Goal: Task Accomplishment & Management: Use online tool/utility

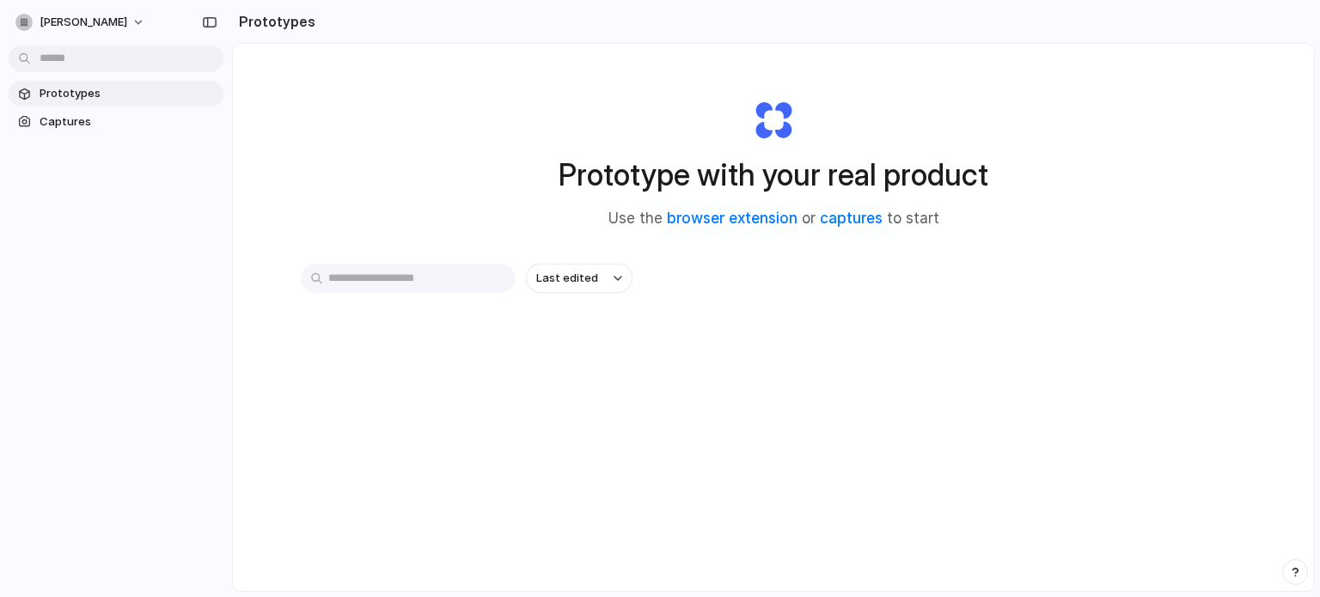
click at [972, 275] on div "Last edited" at bounding box center [774, 278] width 946 height 29
click at [660, 299] on div at bounding box center [660, 299] width 0 height 0
click at [849, 210] on link "captures" at bounding box center [851, 218] width 63 height 17
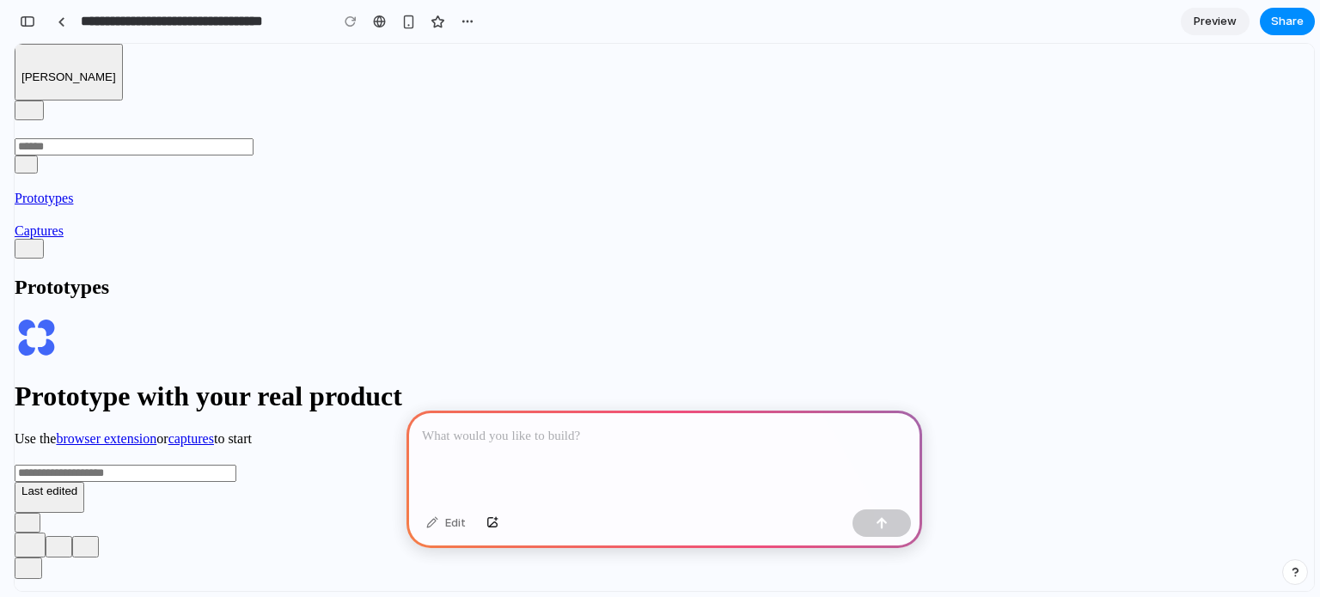
click at [970, 447] on div "Last edited" at bounding box center [665, 480] width 1300 height 66
click at [492, 524] on div "button" at bounding box center [493, 523] width 12 height 10
click at [900, 447] on div "Last edited" at bounding box center [665, 480] width 1300 height 66
click at [395, 316] on div "Prototype with your real product Use the browser extension or captures to start…" at bounding box center [665, 414] width 1300 height 197
click at [891, 447] on div "Last edited" at bounding box center [665, 480] width 1300 height 66
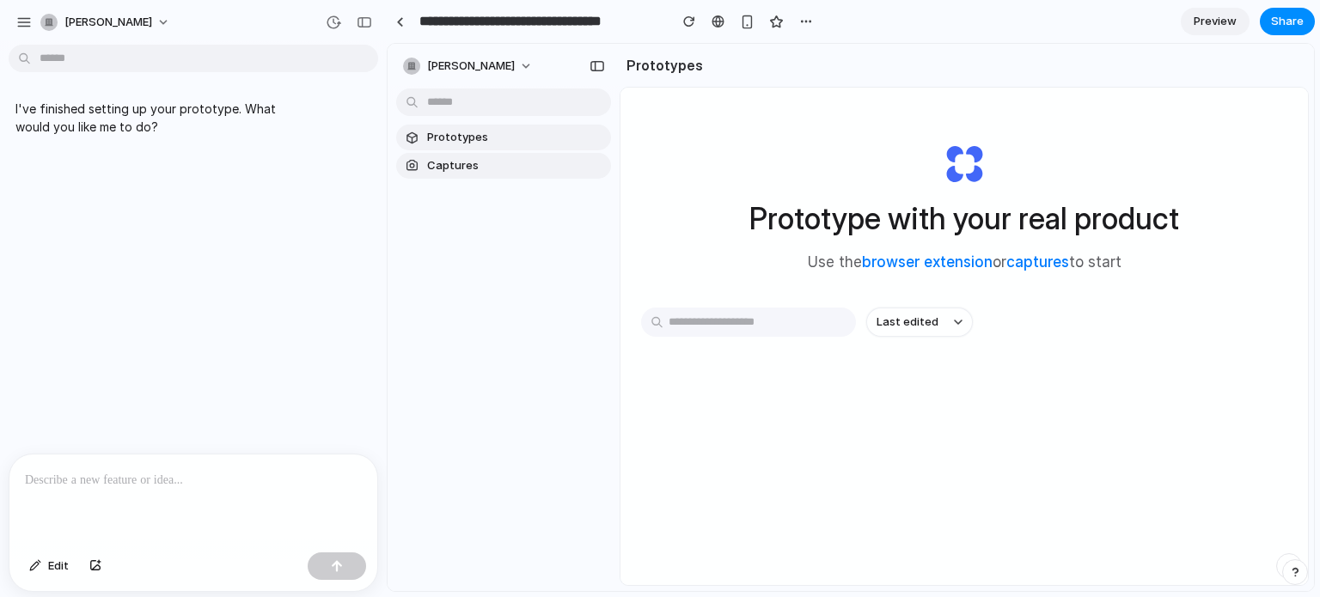
click at [986, 392] on div "Last edited" at bounding box center [964, 383] width 646 height 151
click at [701, 409] on div "Last edited" at bounding box center [964, 383] width 646 height 151
click at [266, 481] on p at bounding box center [193, 480] width 337 height 21
click at [318, 425] on div "I've finished setting up your prototype. What would you like me to do?" at bounding box center [188, 253] width 377 height 402
click at [487, 143] on span "Prototypes" at bounding box center [515, 137] width 177 height 17
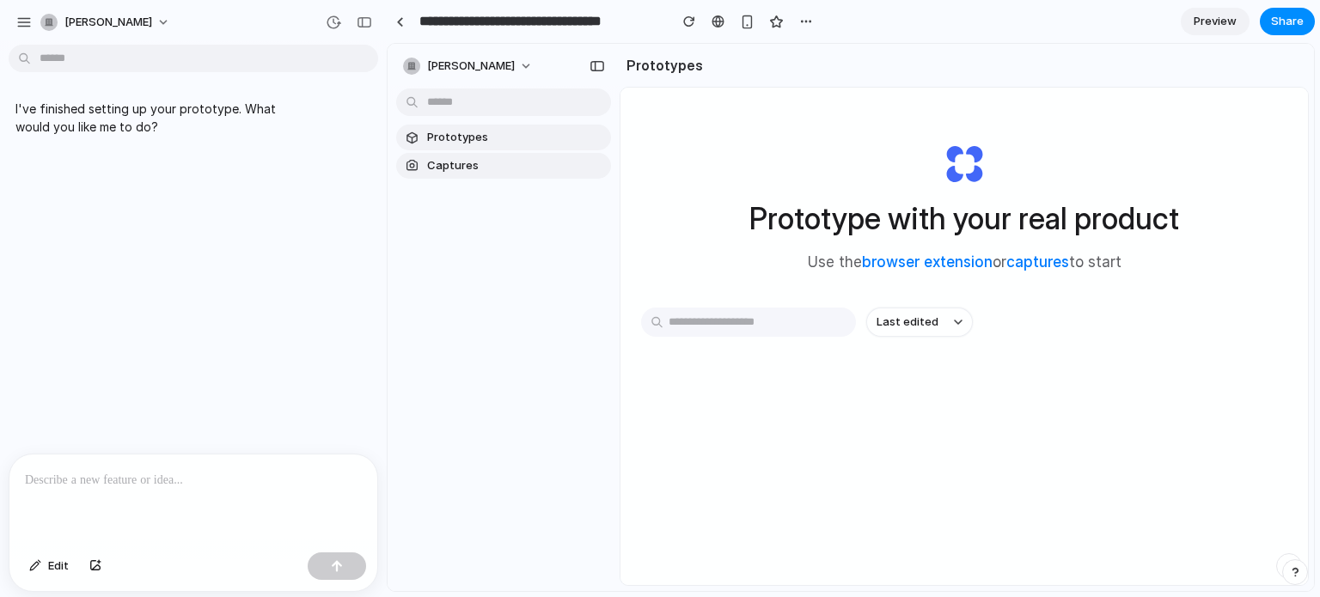
click at [492, 161] on span "Captures" at bounding box center [515, 165] width 177 height 17
click at [524, 141] on span "Prototypes" at bounding box center [515, 137] width 177 height 17
click at [522, 167] on span "Captures" at bounding box center [515, 165] width 177 height 17
click at [524, 141] on span "Prototypes" at bounding box center [515, 137] width 177 height 17
click at [396, 24] on div at bounding box center [400, 21] width 8 height 9
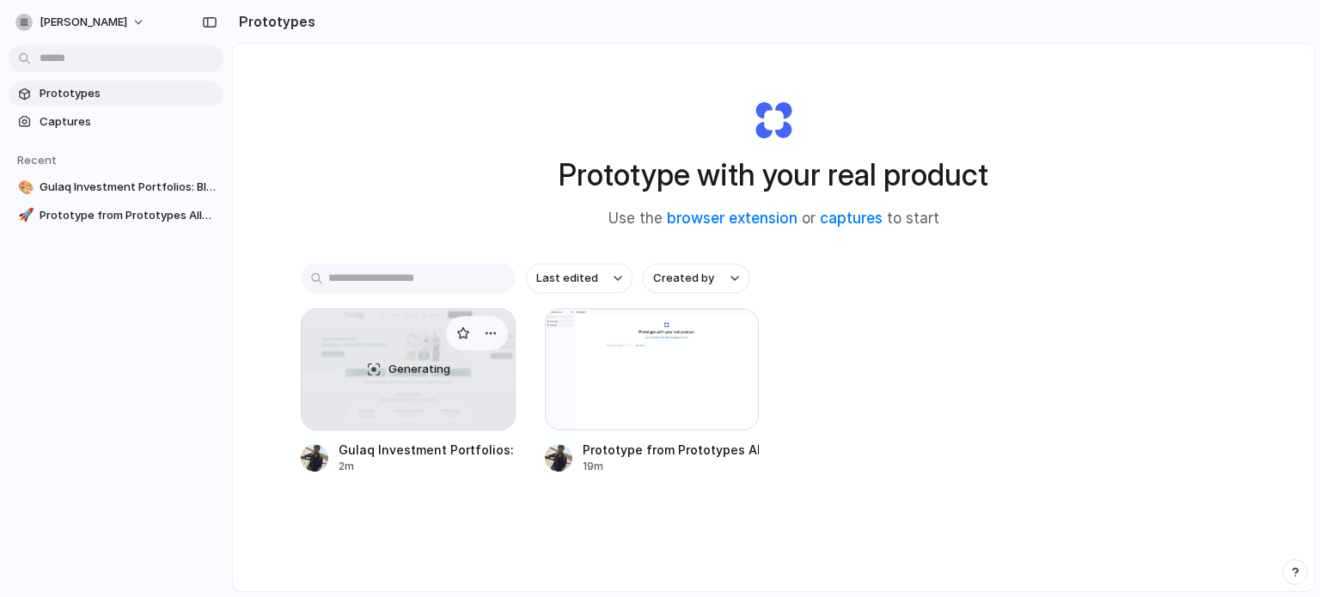
click at [414, 425] on div "Generating" at bounding box center [408, 369] width 213 height 120
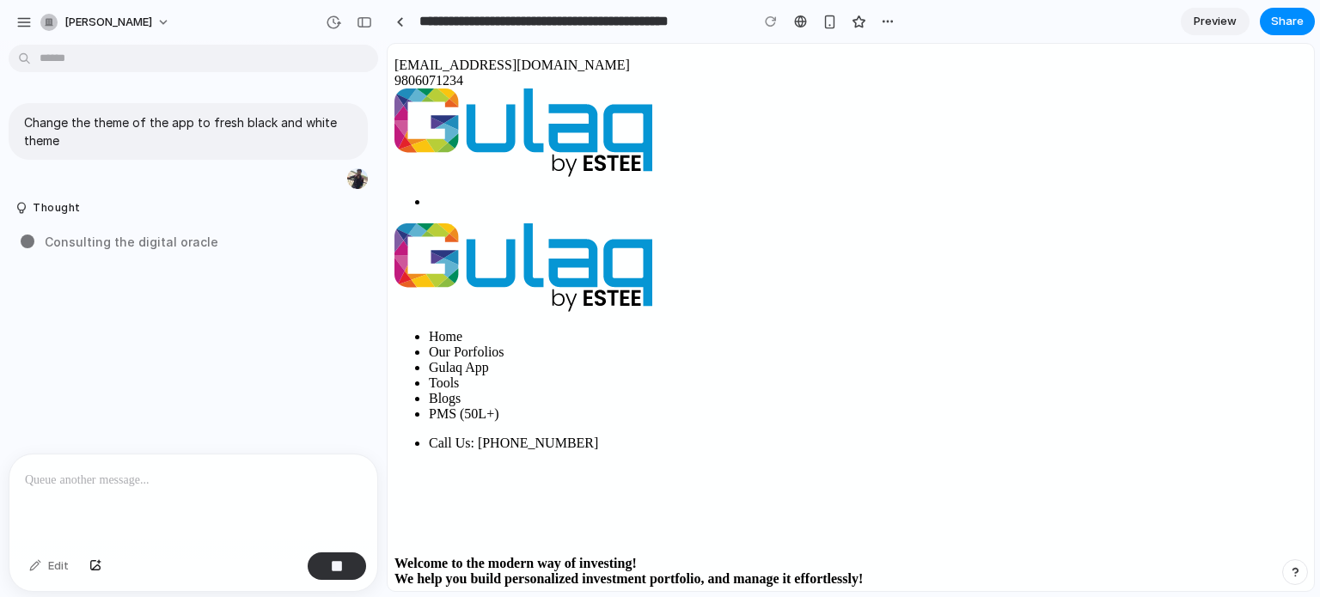
click at [1222, 20] on span "Preview" at bounding box center [1215, 21] width 43 height 17
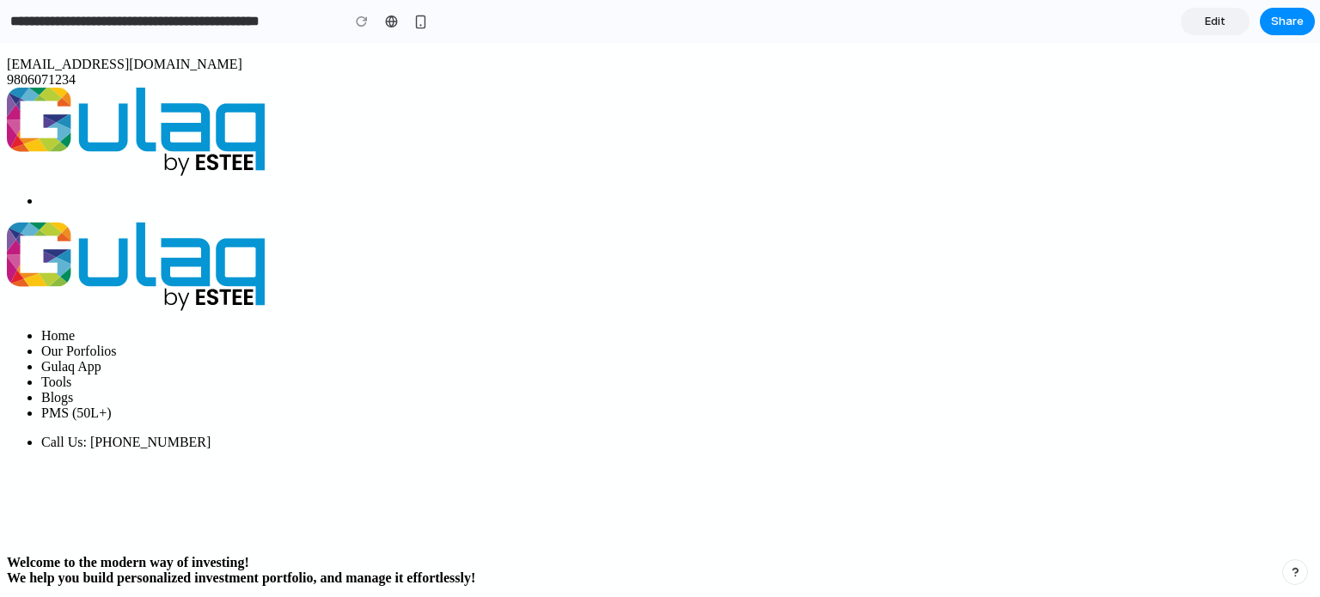
click at [660, 299] on div at bounding box center [660, 299] width 0 height 0
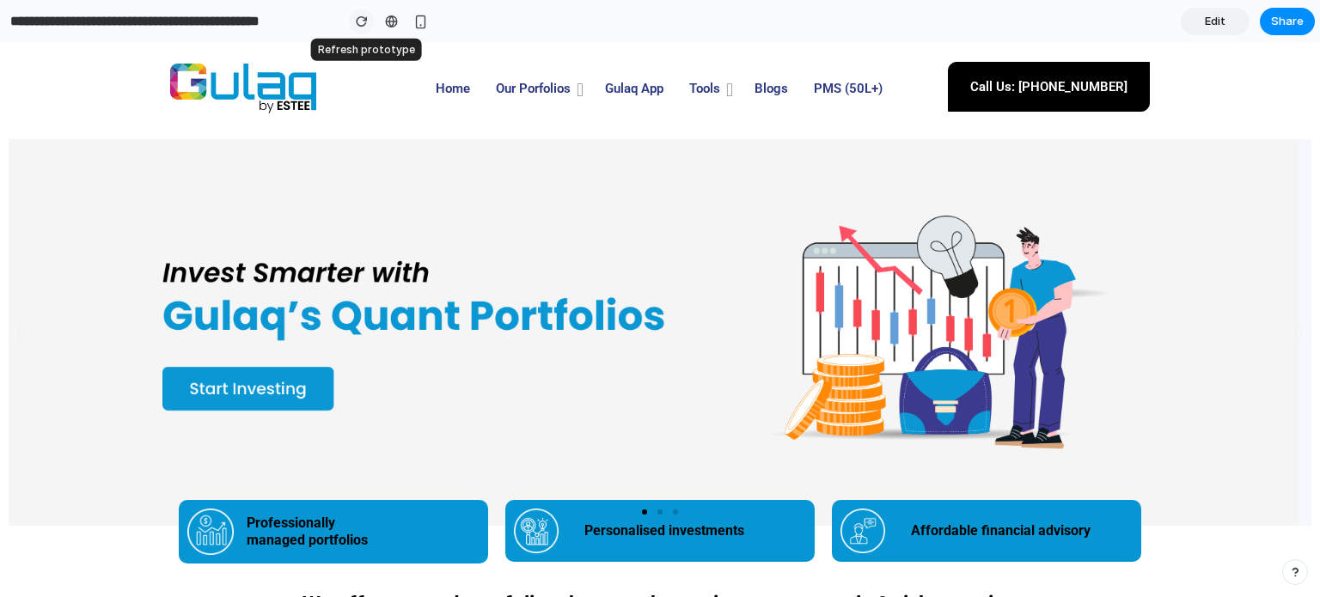
click at [365, 17] on div "button" at bounding box center [362, 21] width 12 height 12
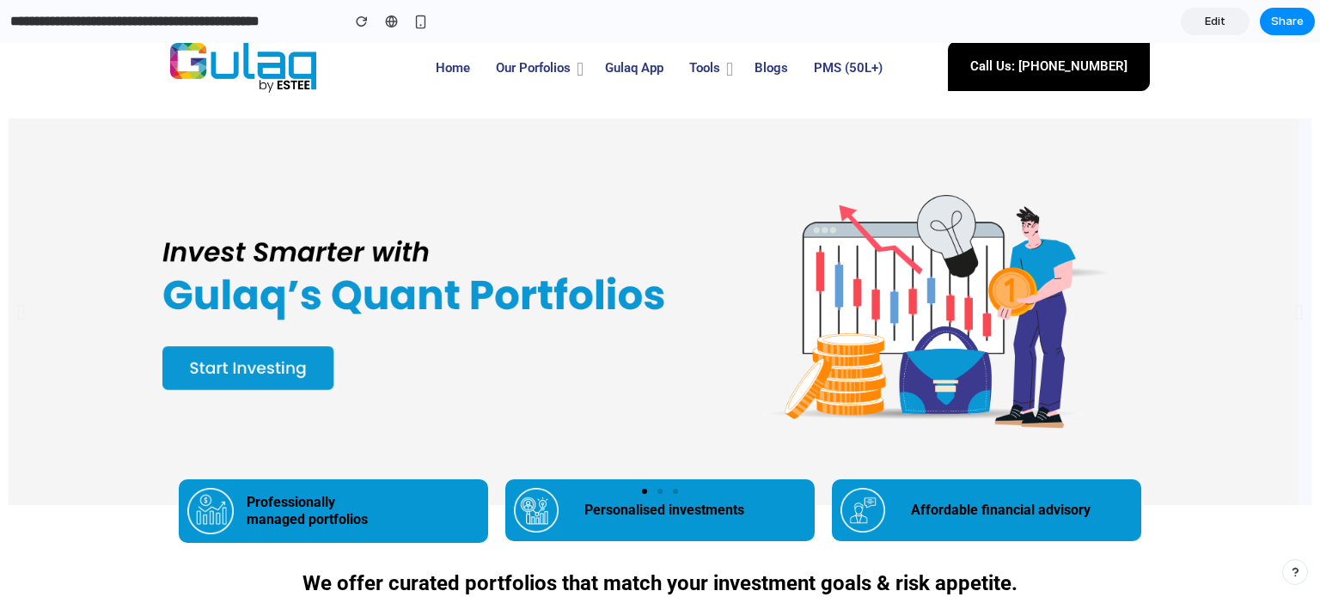
click at [530, 303] on link at bounding box center [654, 312] width 1290 height 387
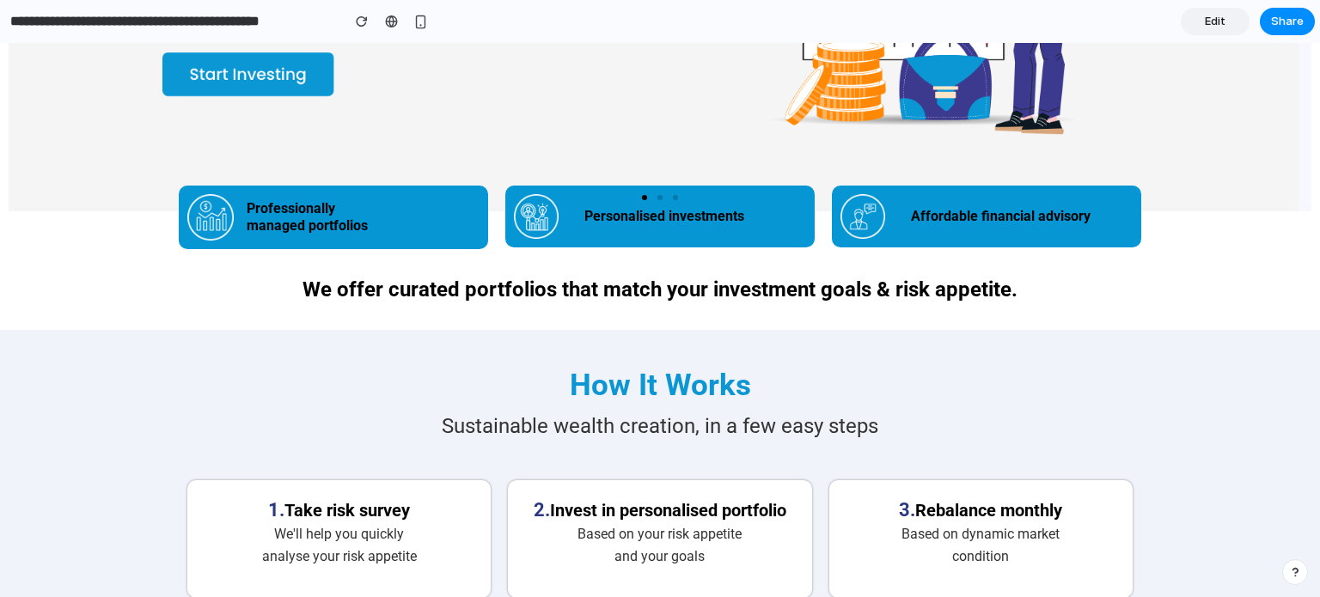
scroll to position [0, 0]
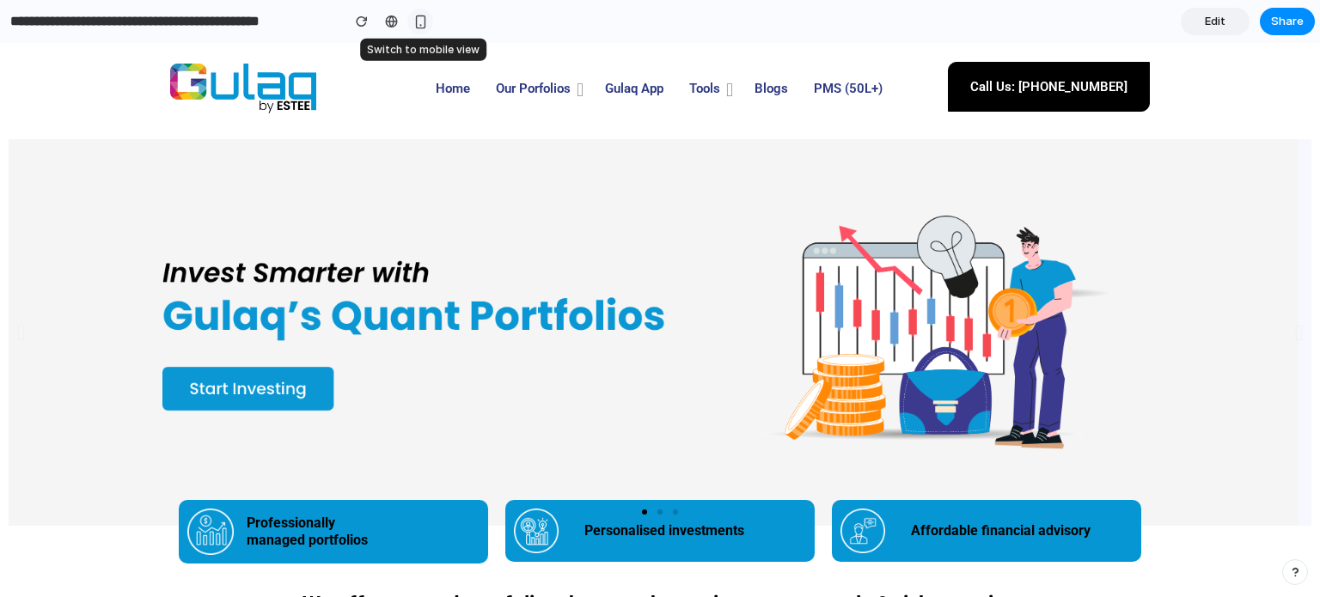
click at [423, 30] on button "button" at bounding box center [420, 22] width 26 height 26
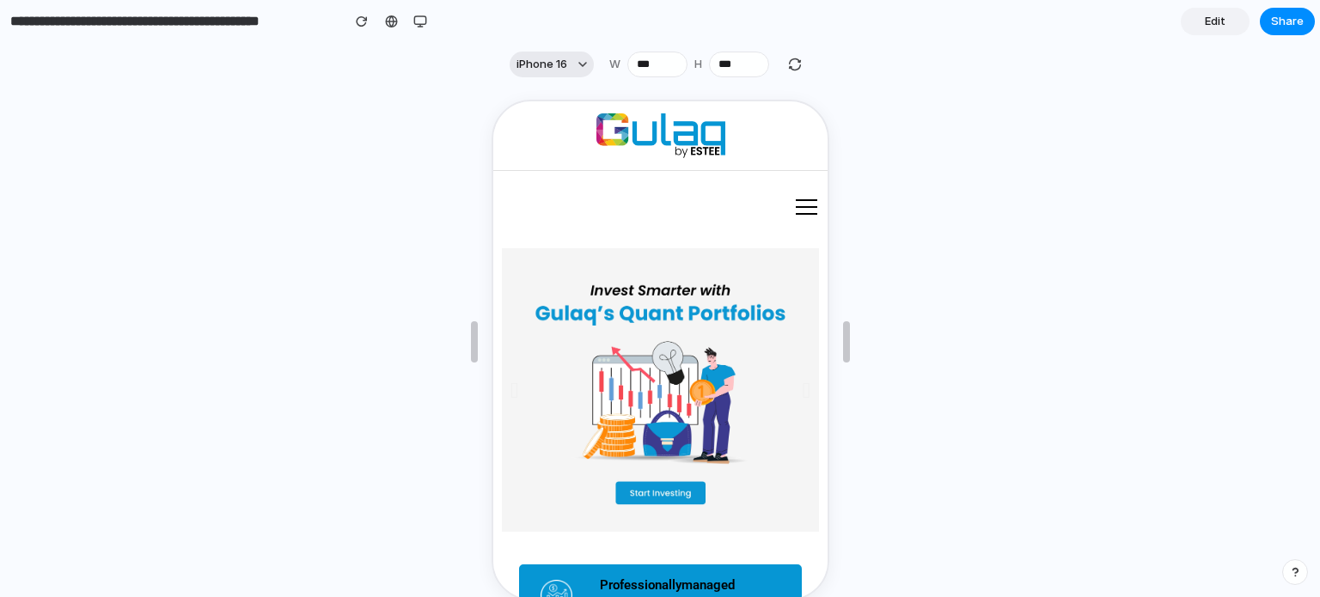
click at [579, 64] on div "button" at bounding box center [583, 64] width 9 height 9
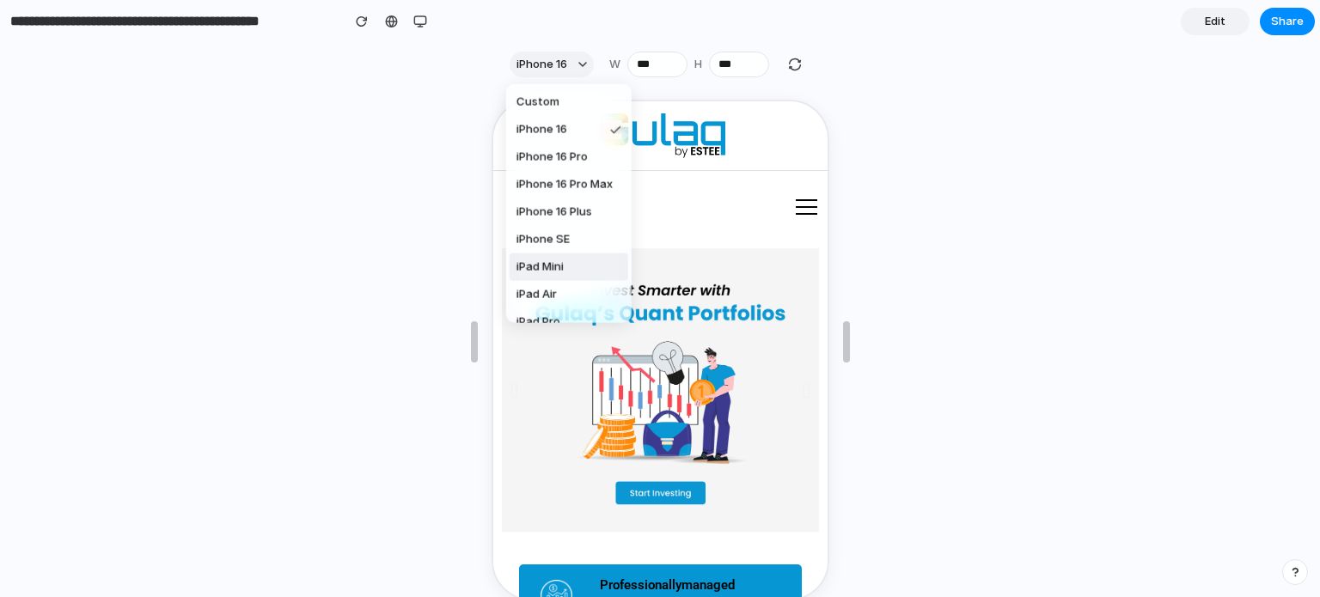
scroll to position [72, 0]
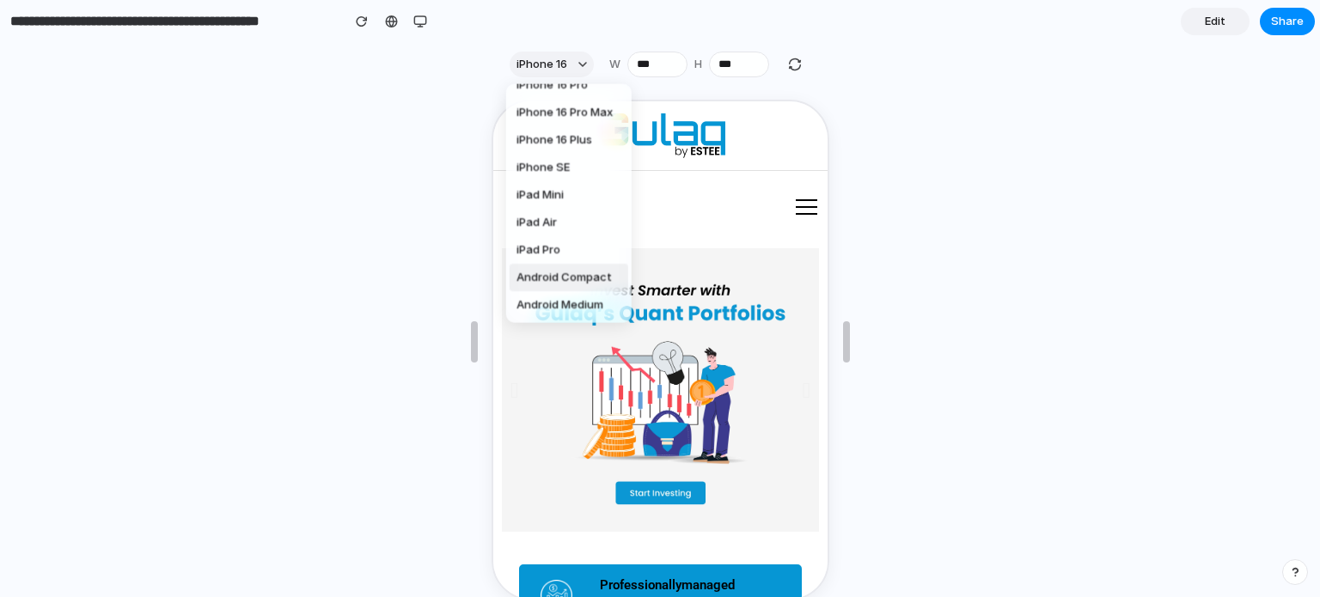
click at [582, 279] on span "Android Compact" at bounding box center [564, 277] width 95 height 17
type input "***"
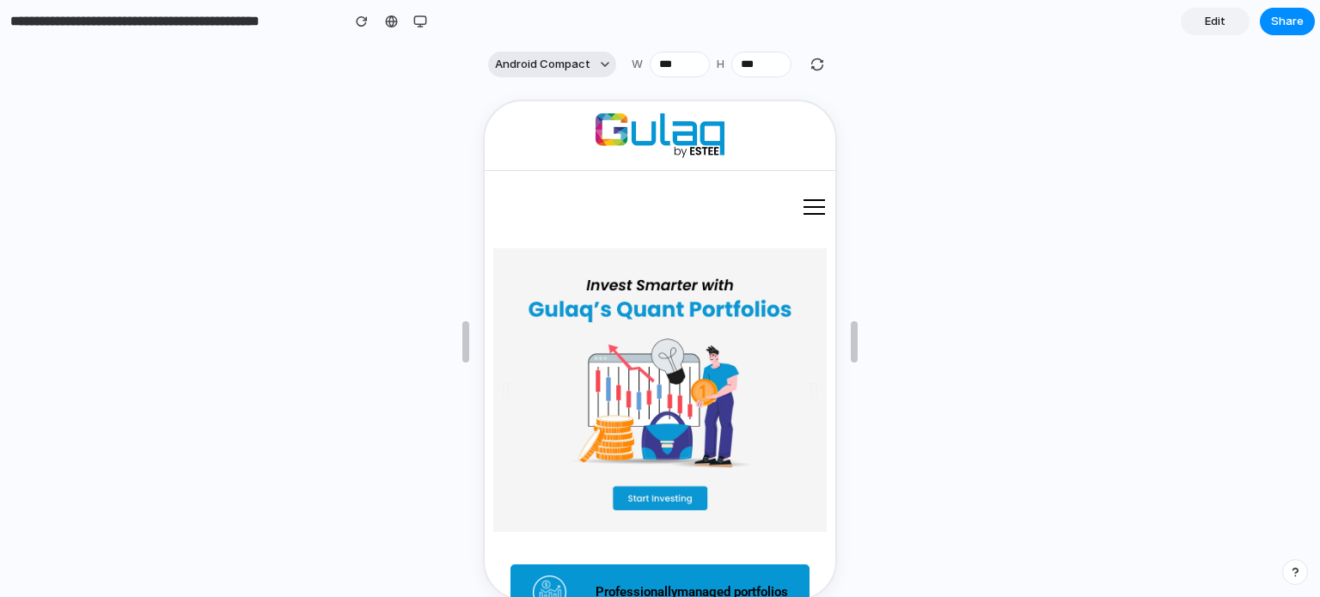
click at [566, 77] on button "Android Compact" at bounding box center [552, 65] width 128 height 26
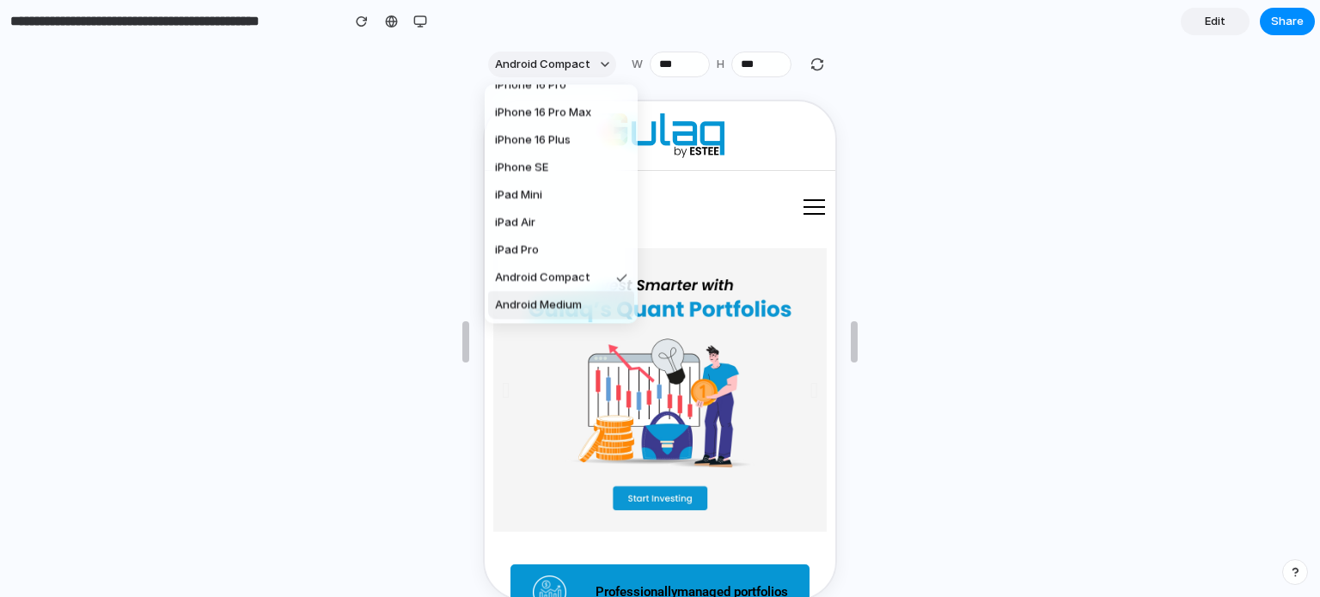
click at [552, 313] on span "Android Medium" at bounding box center [538, 305] width 87 height 17
type input "***"
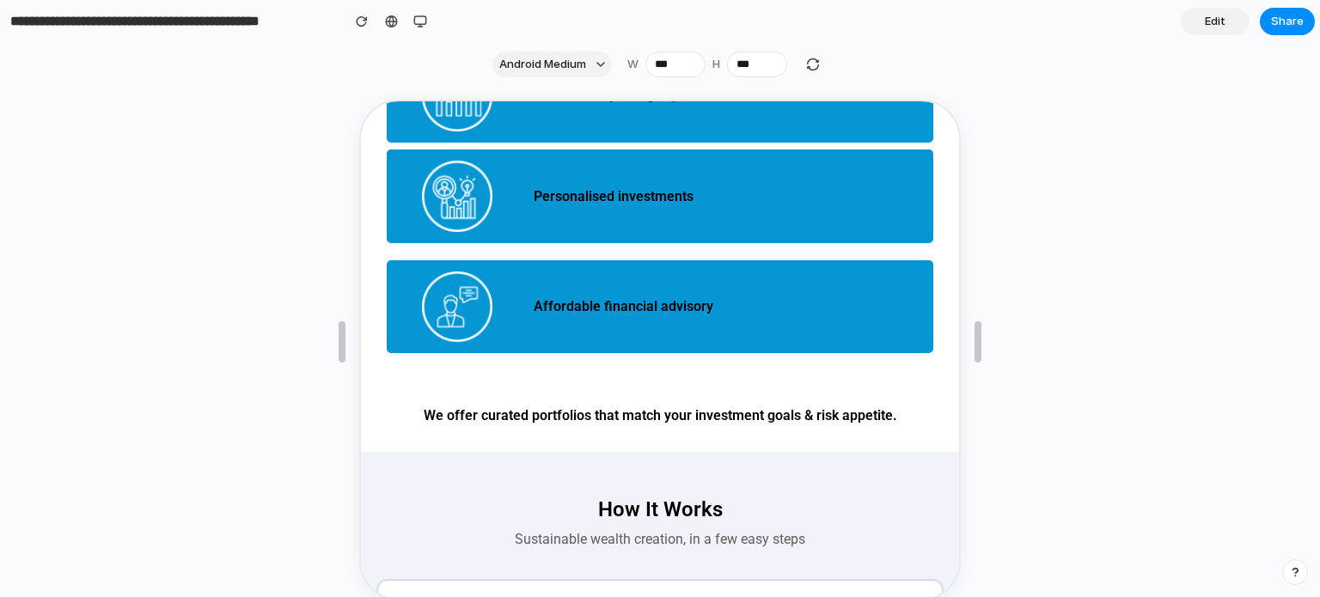
scroll to position [0, 0]
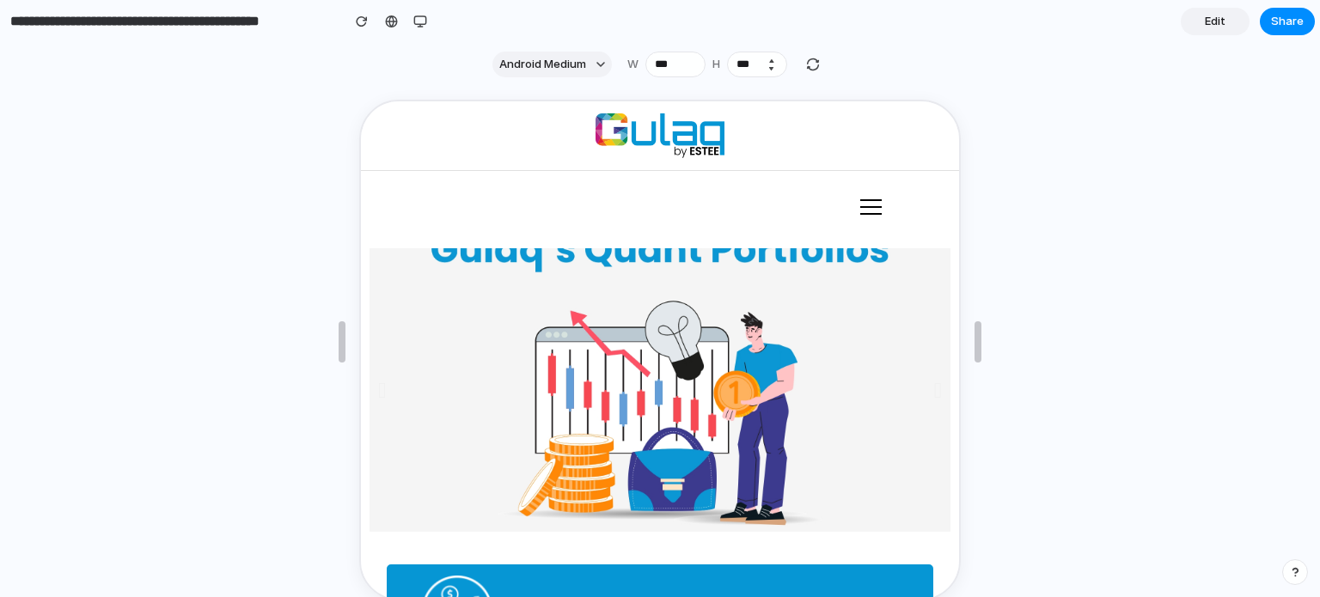
click at [771, 68] on button "Decrement" at bounding box center [771, 68] width 17 height 9
click at [749, 59] on button "Increment" at bounding box center [753, 60] width 17 height 9
type input "***"
click at [793, 64] on div "button" at bounding box center [794, 64] width 15 height 15
type input "***"
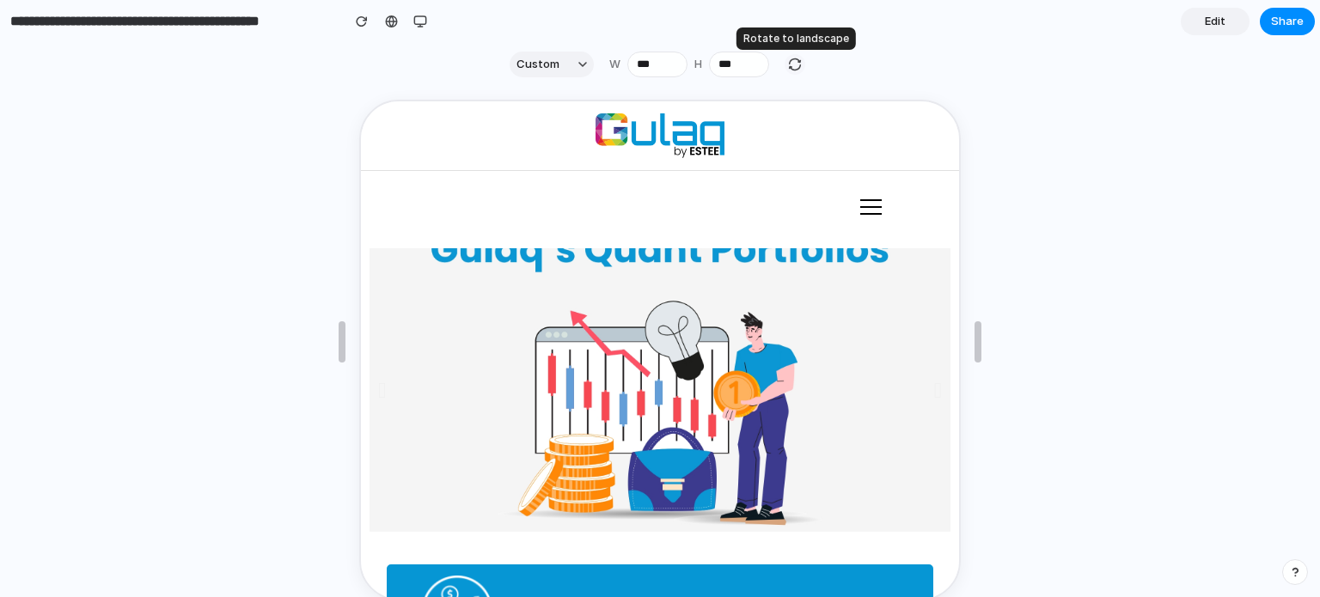
type input "***"
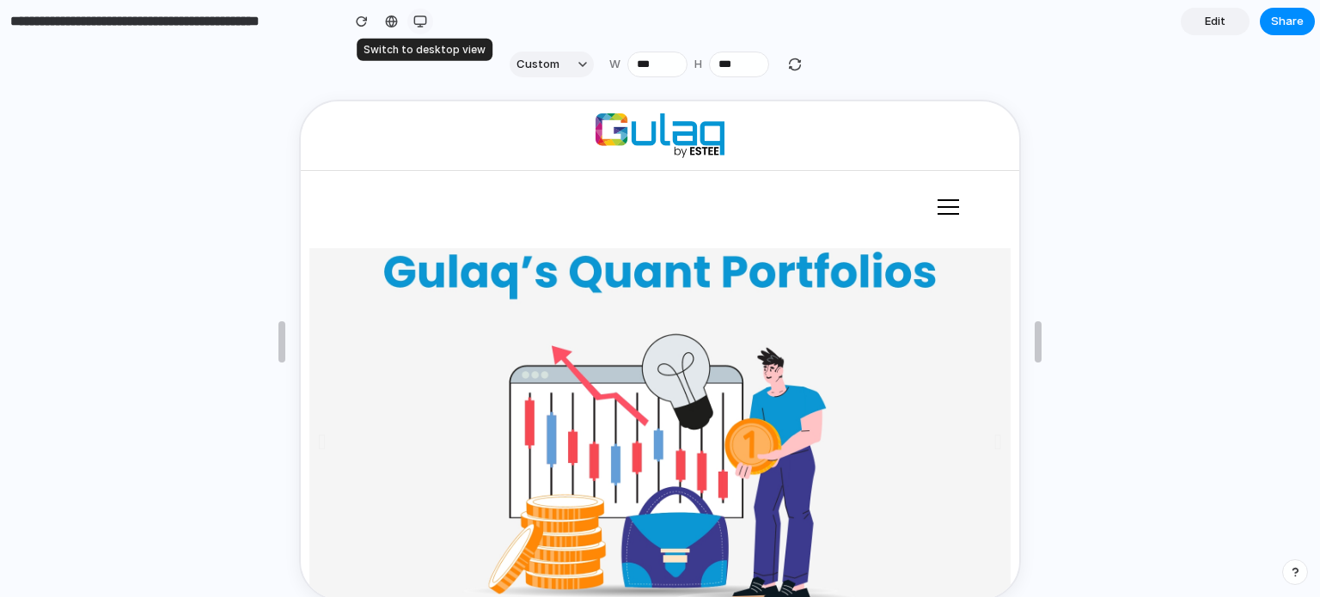
click at [430, 17] on button "button" at bounding box center [420, 22] width 26 height 26
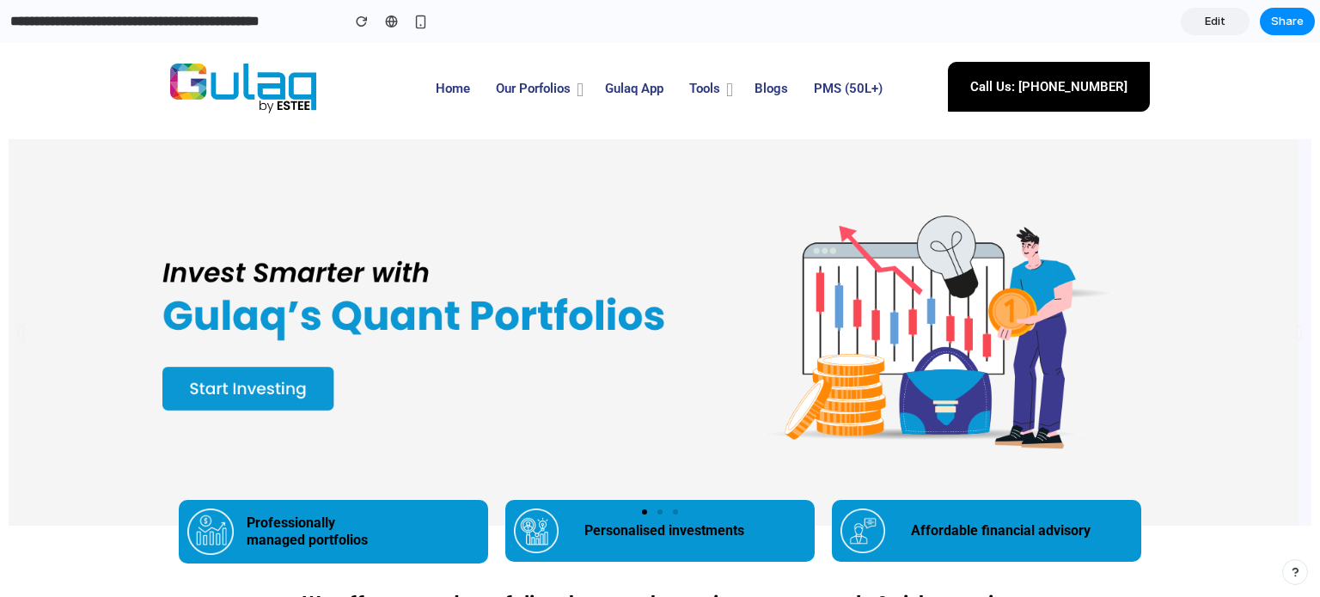
click at [1212, 29] on span "Edit" at bounding box center [1215, 21] width 21 height 17
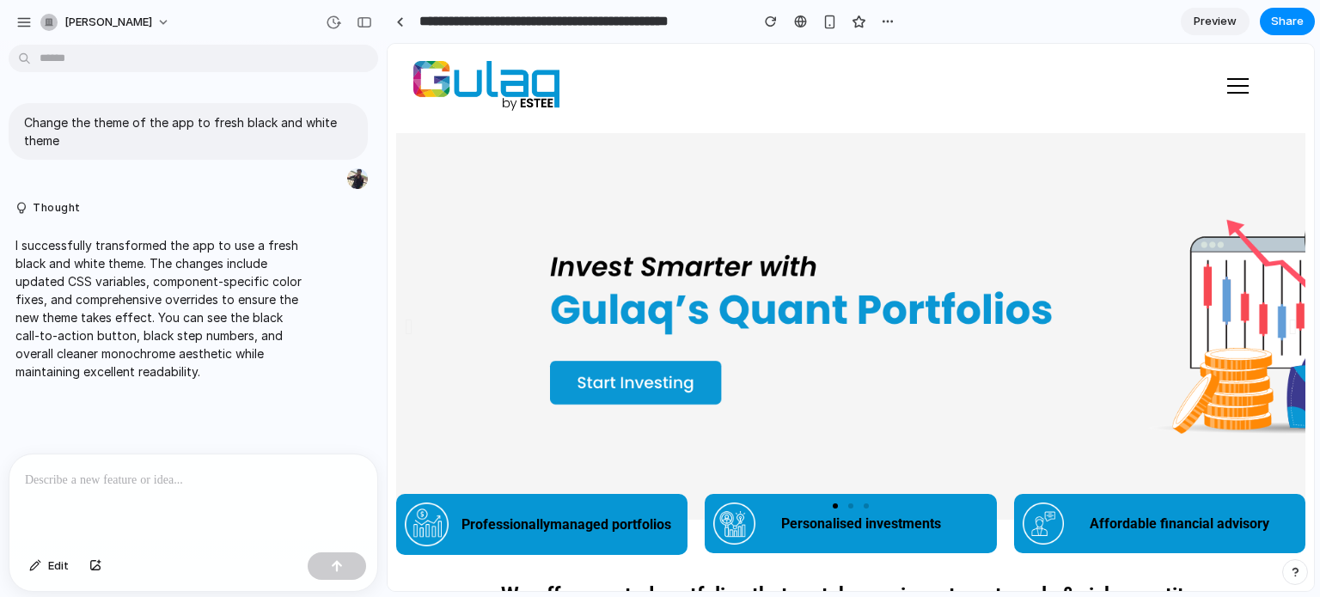
click at [242, 350] on p "I successfully transformed the app to use a fresh black and white theme. The ch…" at bounding box center [158, 308] width 287 height 144
click at [268, 382] on div "I successfully transformed the app to use a fresh black and white theme. The ch…" at bounding box center [159, 308] width 301 height 165
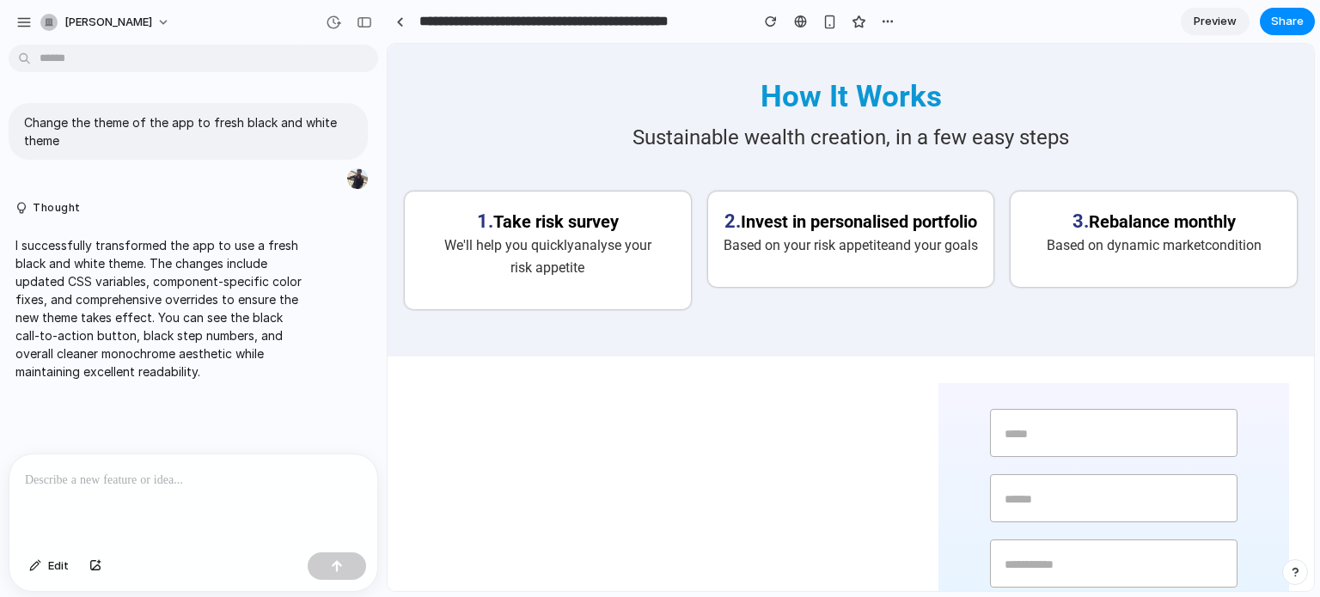
scroll to position [593, 0]
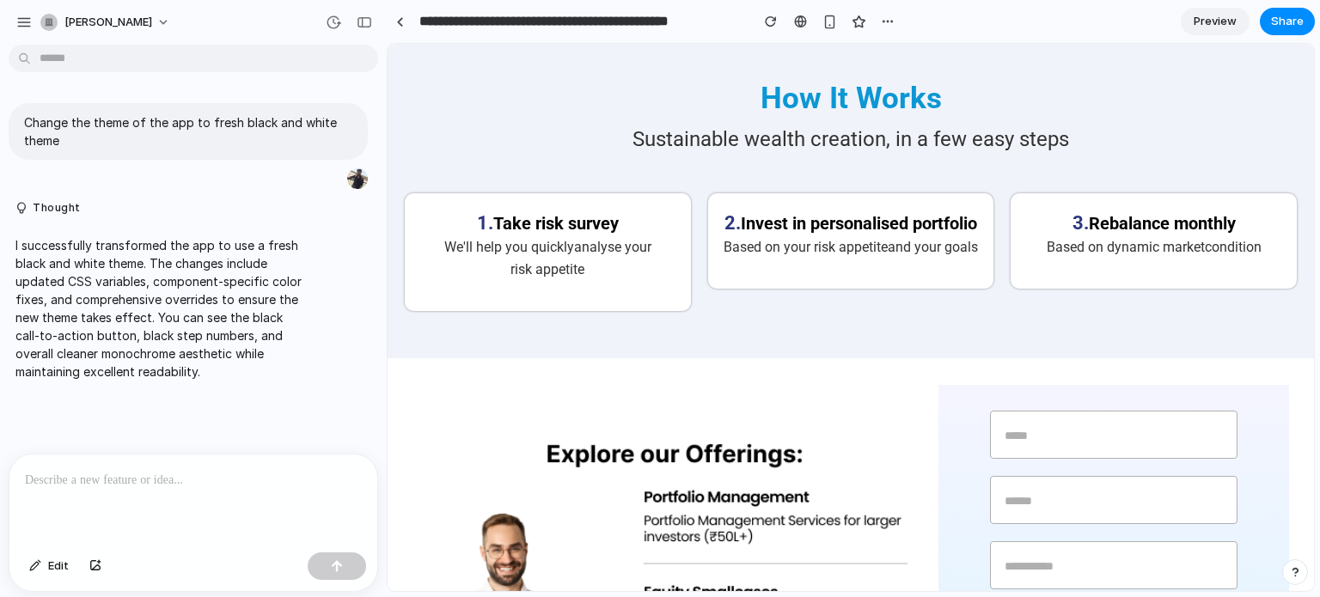
click at [316, 336] on div "I successfully transformed the app to use a fresh black and white theme. The ch…" at bounding box center [188, 308] width 359 height 165
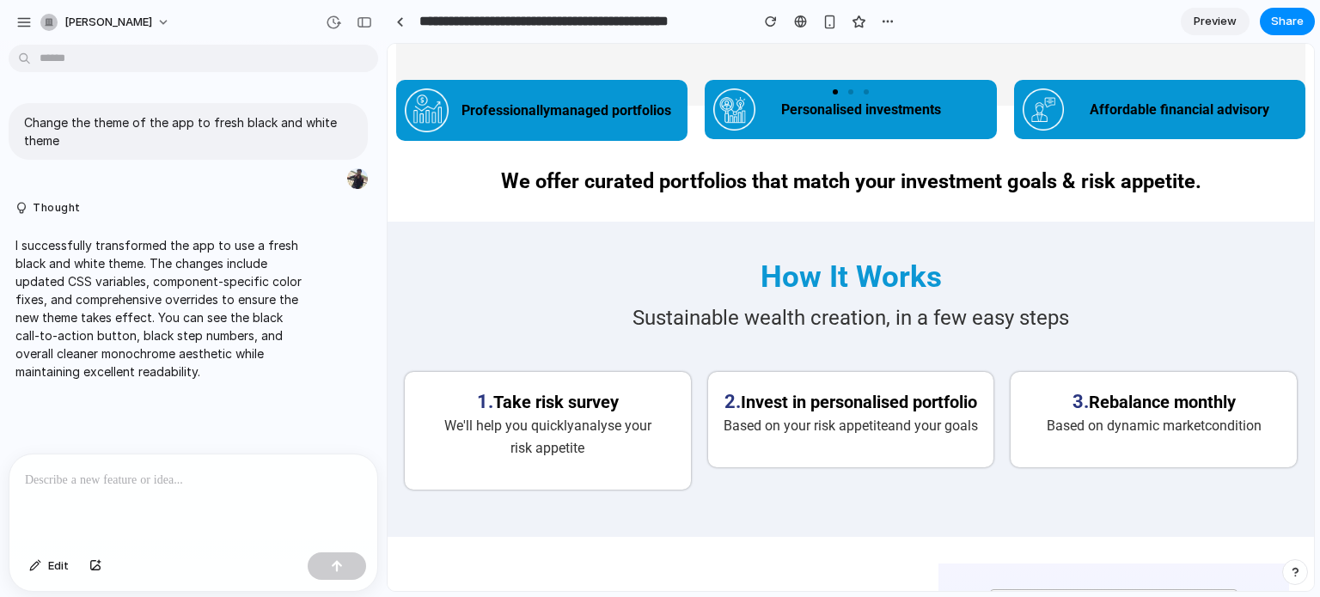
scroll to position [499, 0]
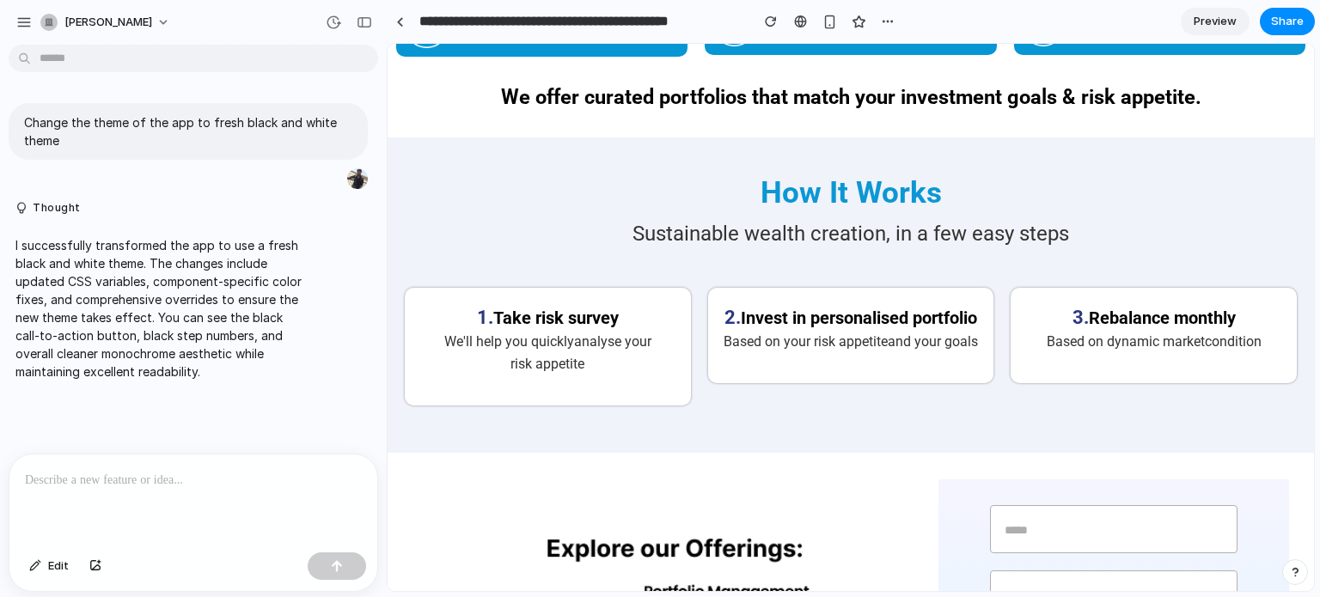
click at [168, 471] on p at bounding box center [193, 480] width 337 height 21
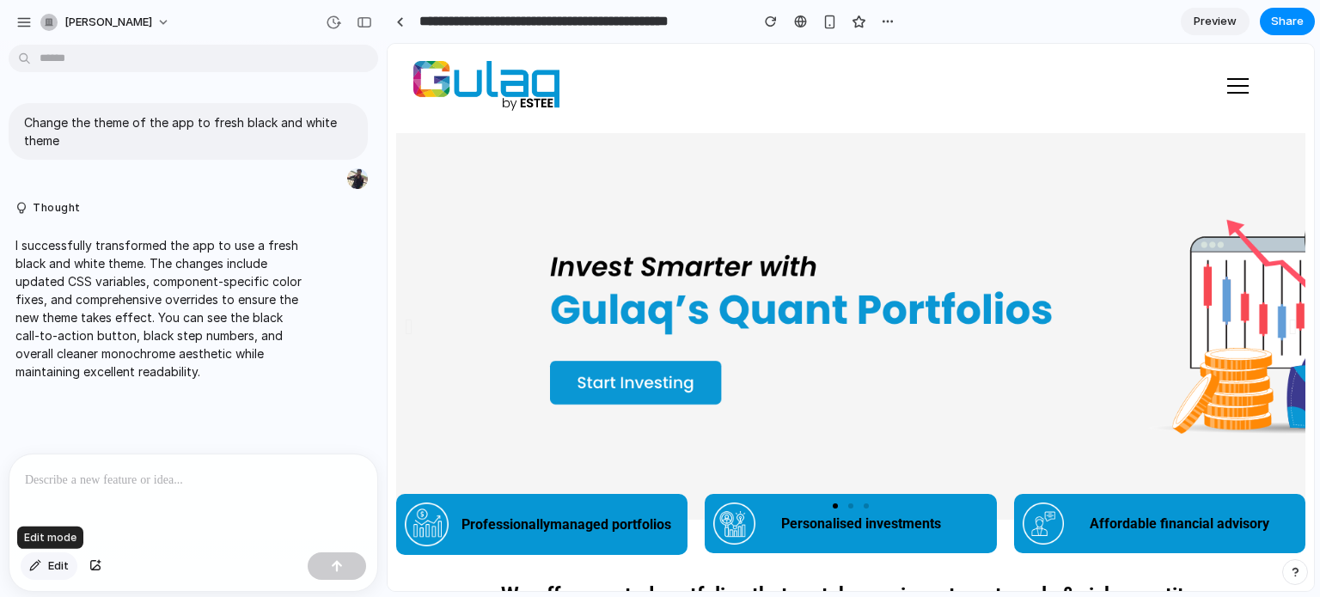
click at [36, 565] on div "button" at bounding box center [35, 566] width 12 height 10
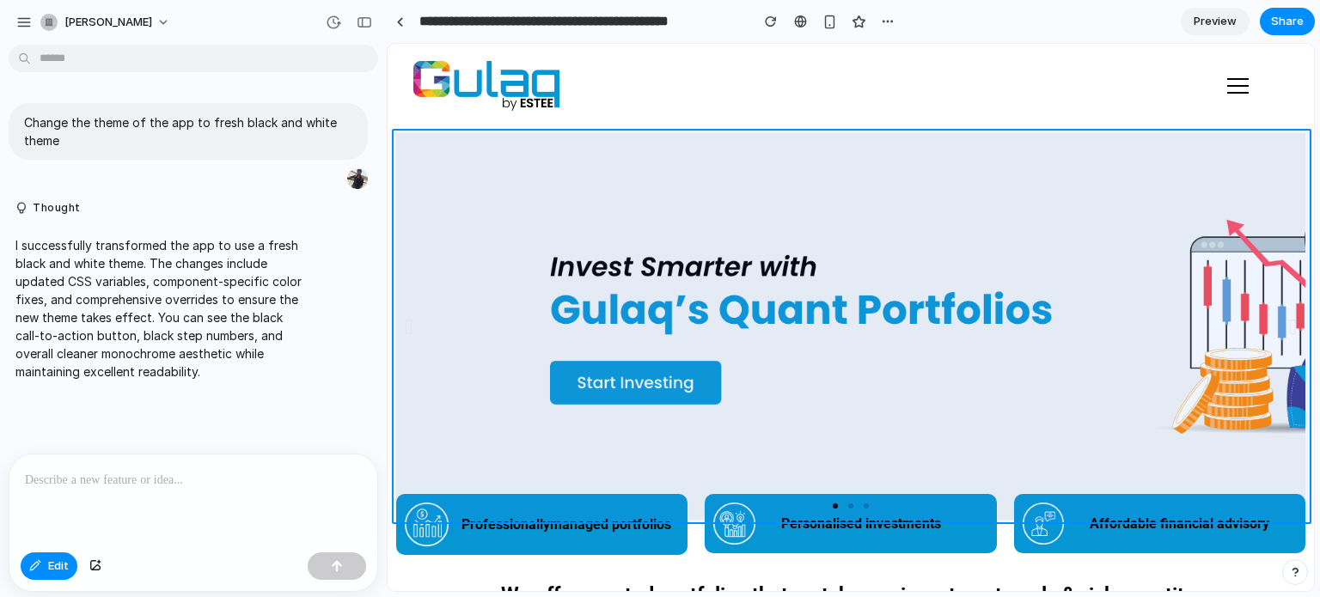
click at [688, 409] on div at bounding box center [851, 318] width 927 height 548
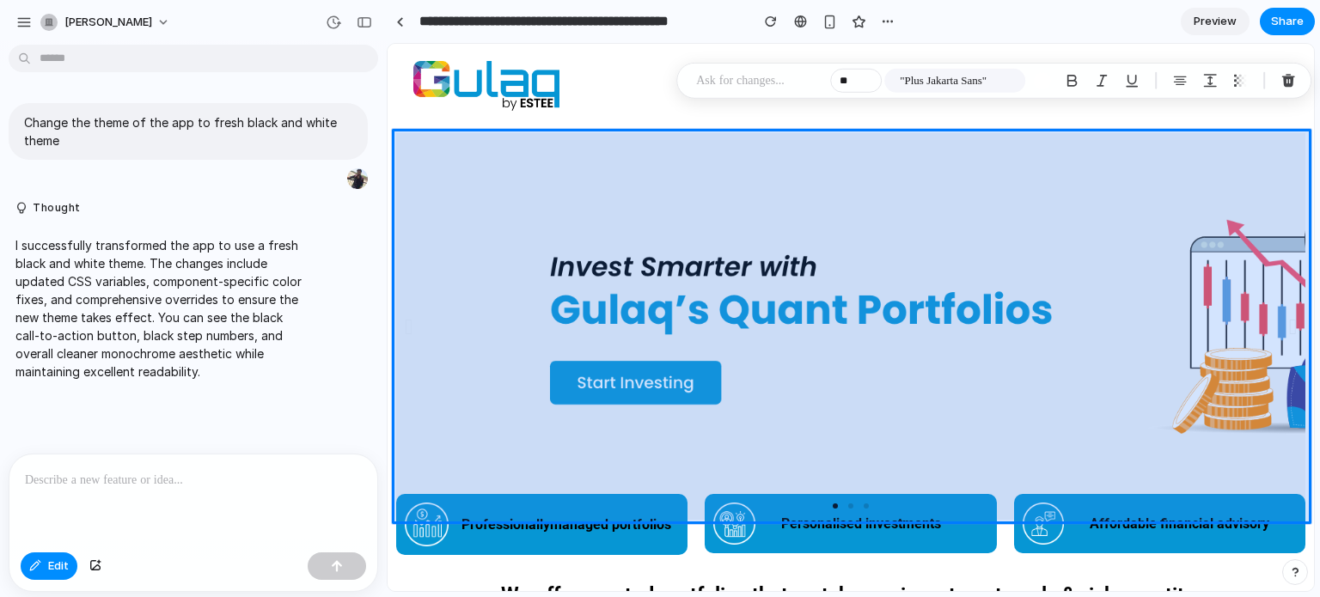
drag, startPoint x: 776, startPoint y: 522, endPoint x: 770, endPoint y: 470, distance: 51.9
click at [770, 470] on div at bounding box center [851, 318] width 927 height 548
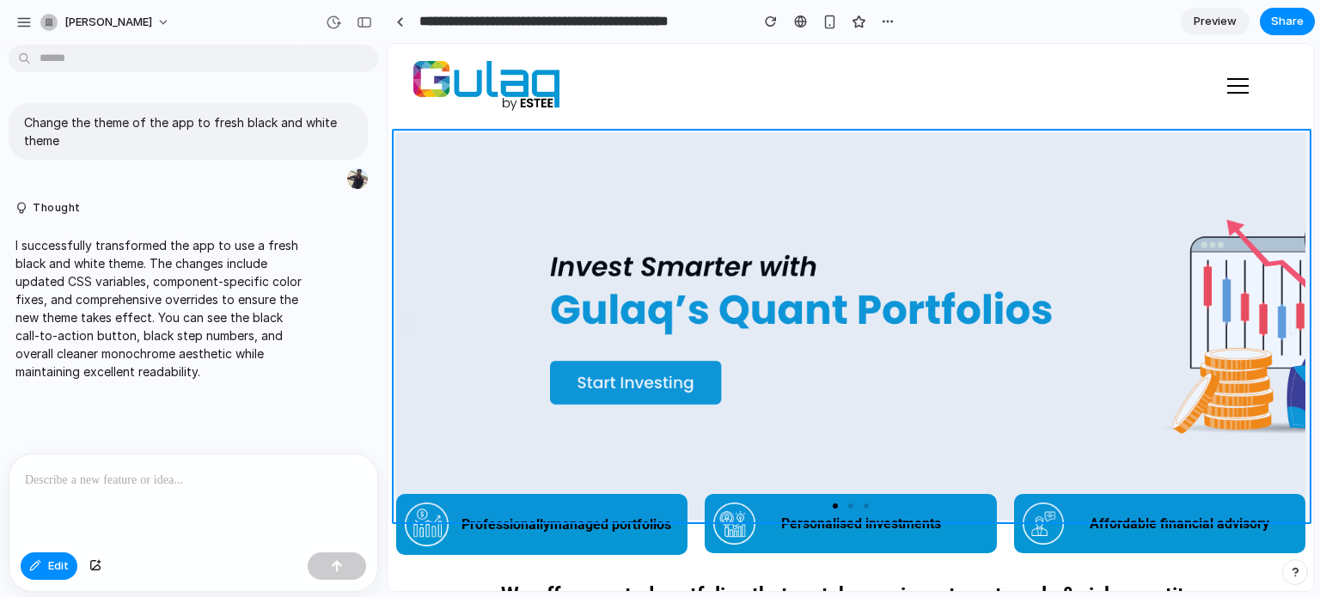
click at [739, 403] on div at bounding box center [851, 318] width 927 height 548
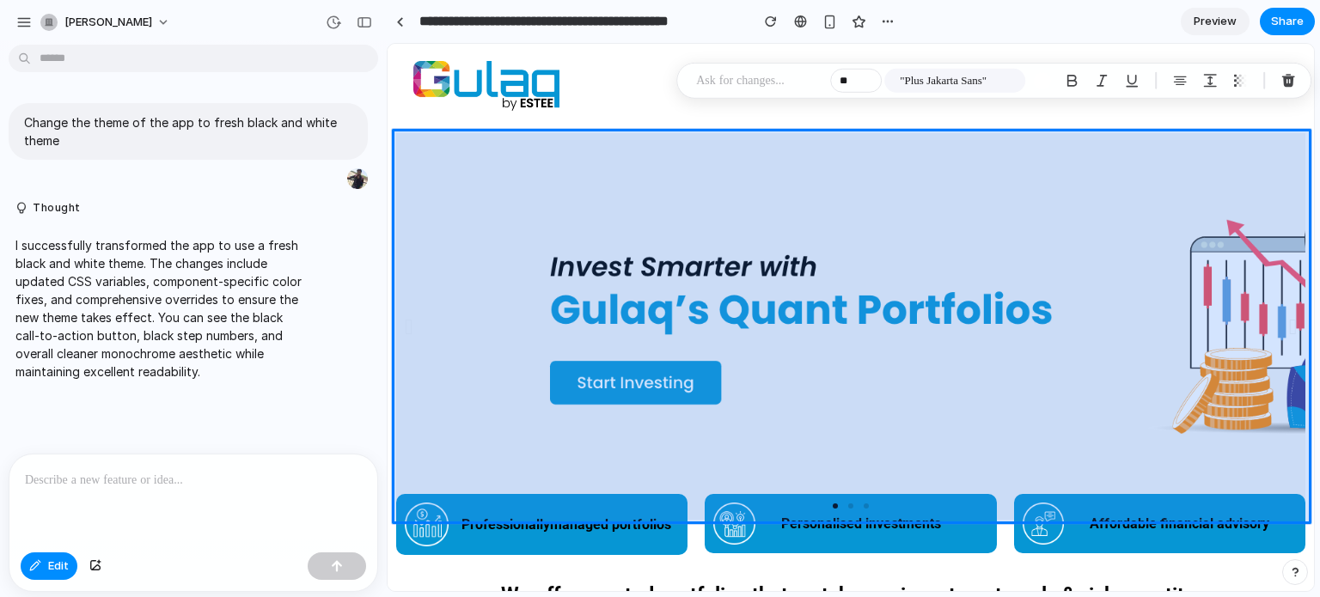
drag, startPoint x: 392, startPoint y: 443, endPoint x: 530, endPoint y: 478, distance: 142.8
click at [530, 478] on div at bounding box center [851, 318] width 927 height 548
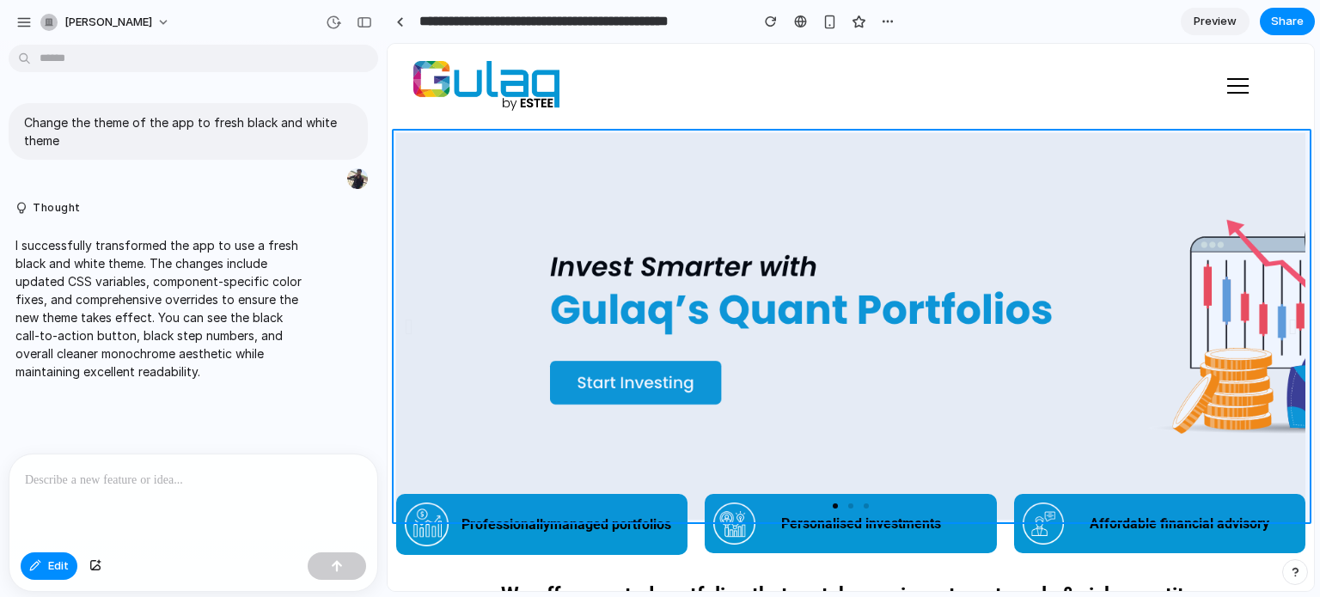
click at [705, 450] on div at bounding box center [851, 318] width 927 height 548
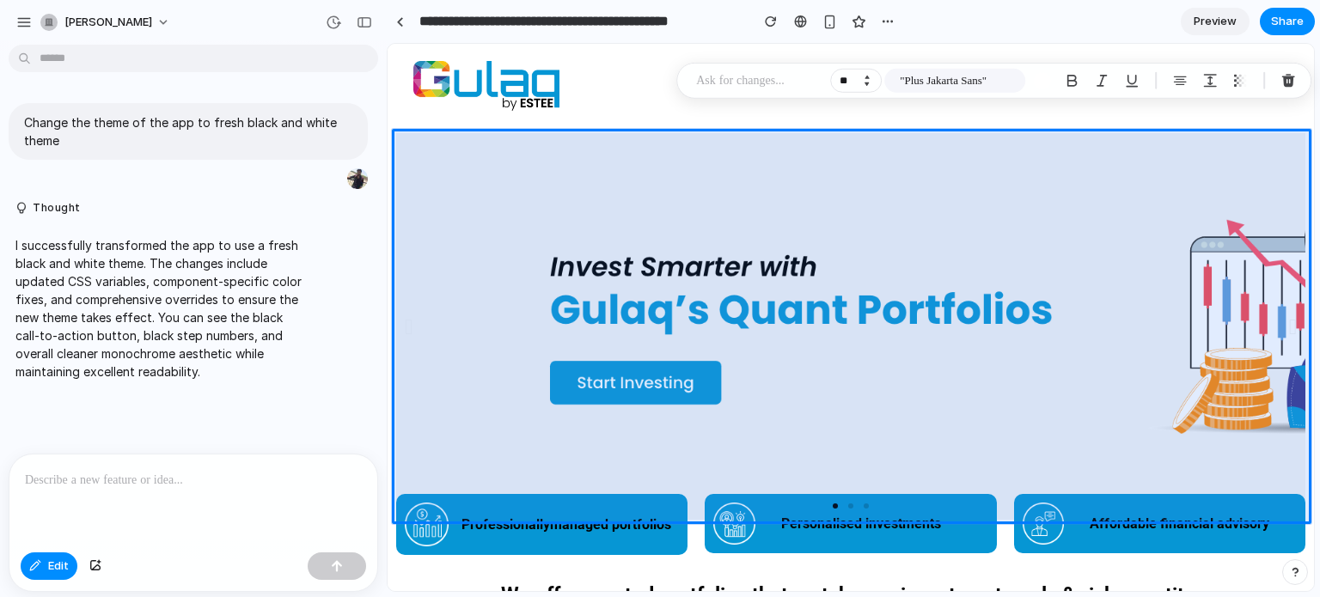
click at [867, 84] on button "Decrement" at bounding box center [866, 84] width 17 height 9
click at [867, 77] on button "Increment" at bounding box center [866, 77] width 17 height 9
type input "**"
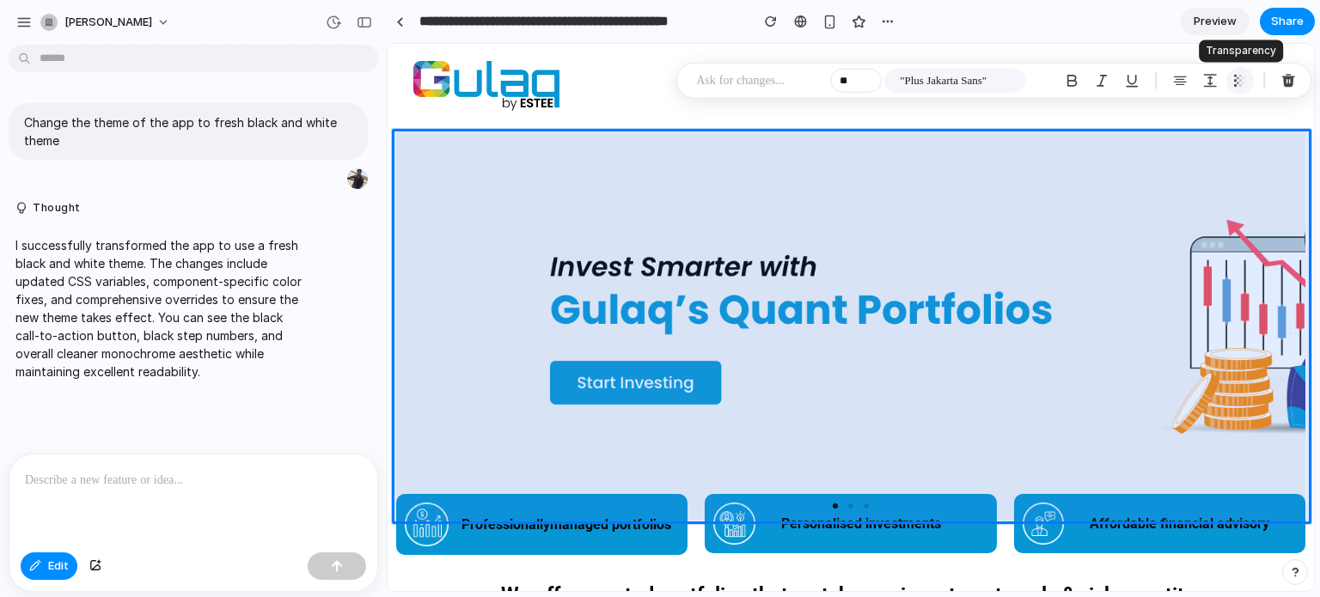
click at [1247, 82] on div "button" at bounding box center [1240, 80] width 15 height 15
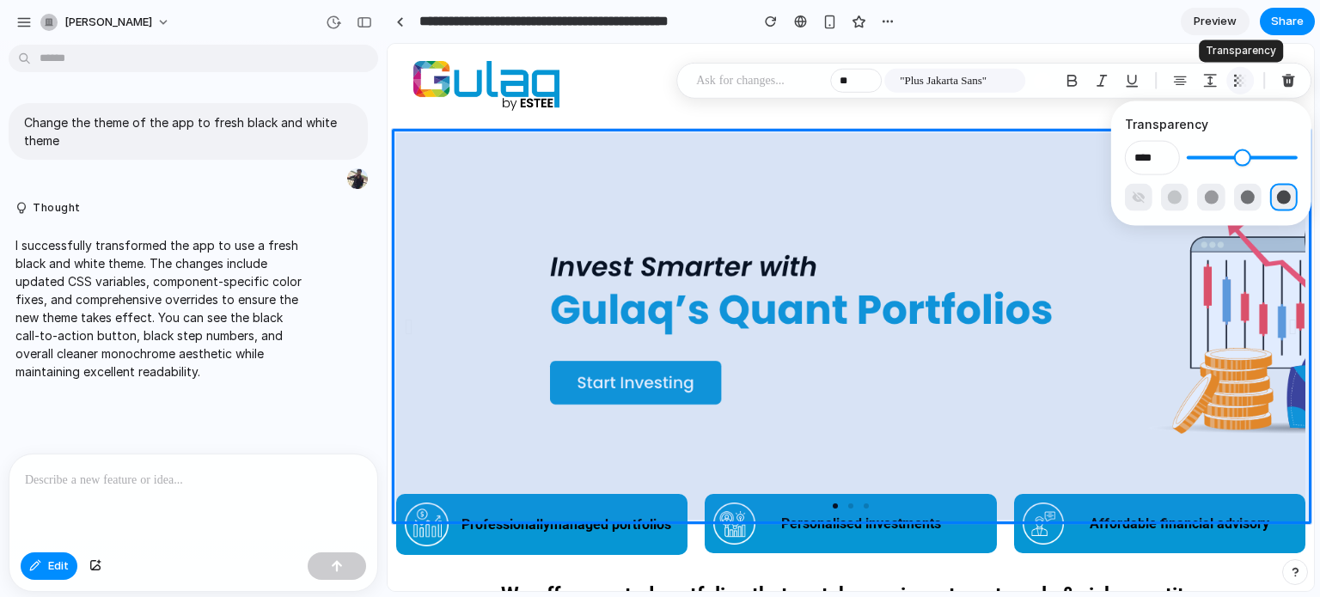
click at [1247, 82] on div "button" at bounding box center [1240, 80] width 15 height 15
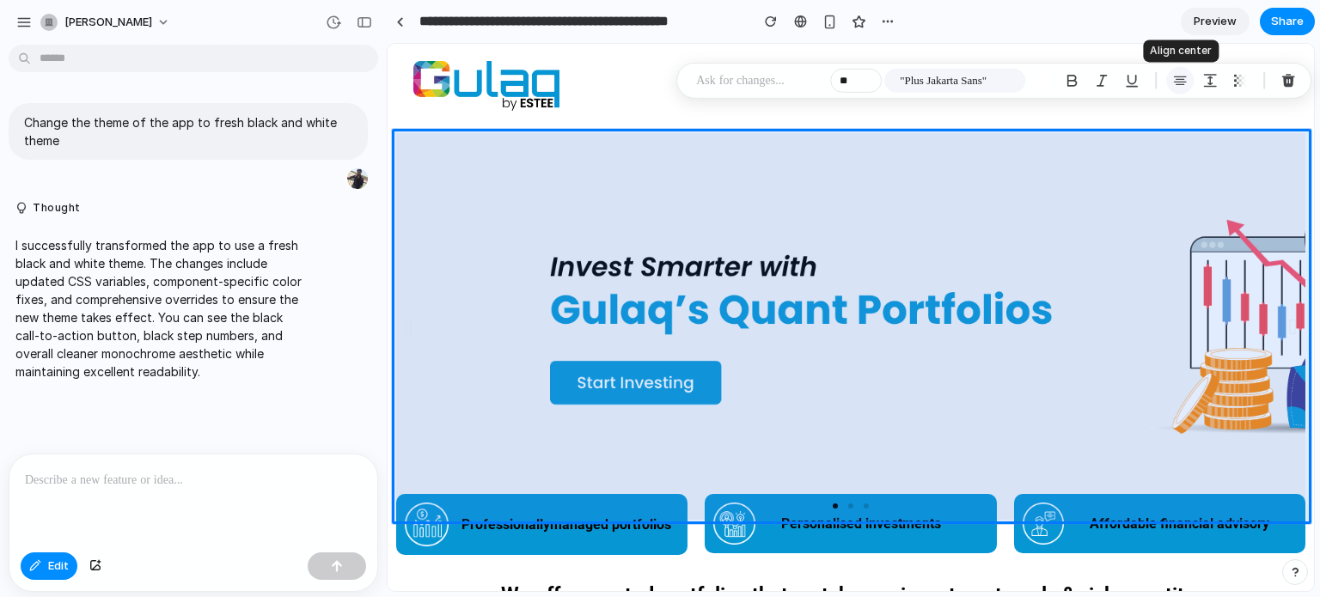
click at [1181, 85] on div "button" at bounding box center [1180, 80] width 15 height 15
click at [626, 537] on div at bounding box center [851, 318] width 927 height 548
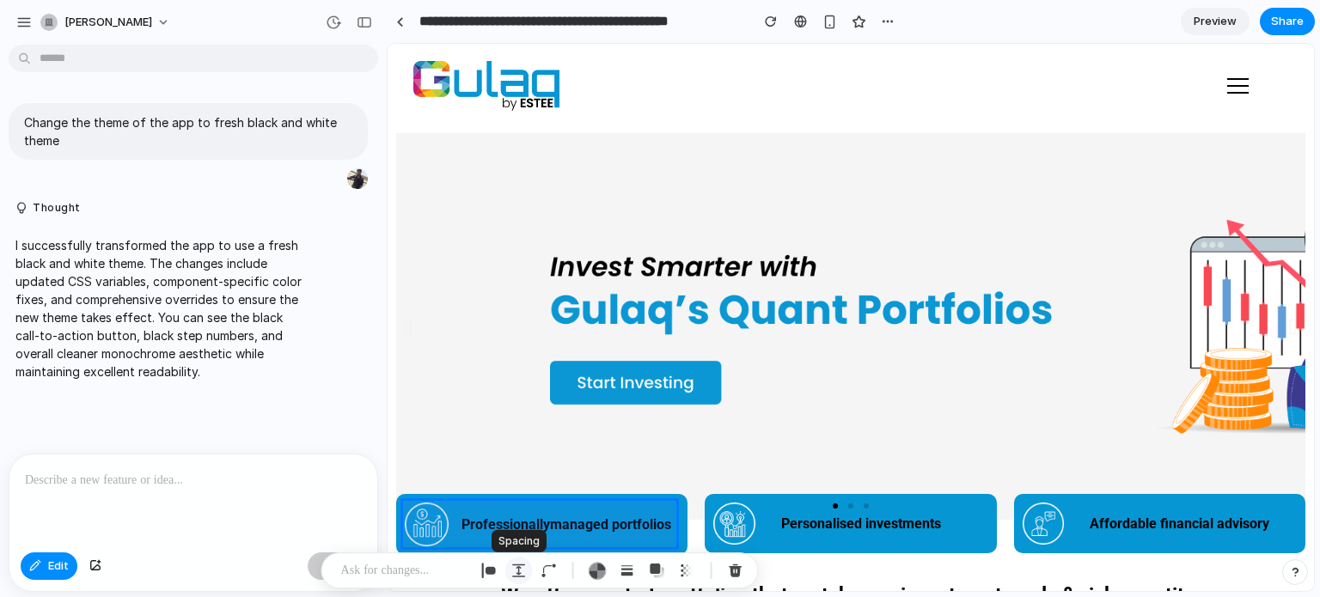
click at [521, 573] on div "button" at bounding box center [519, 570] width 15 height 15
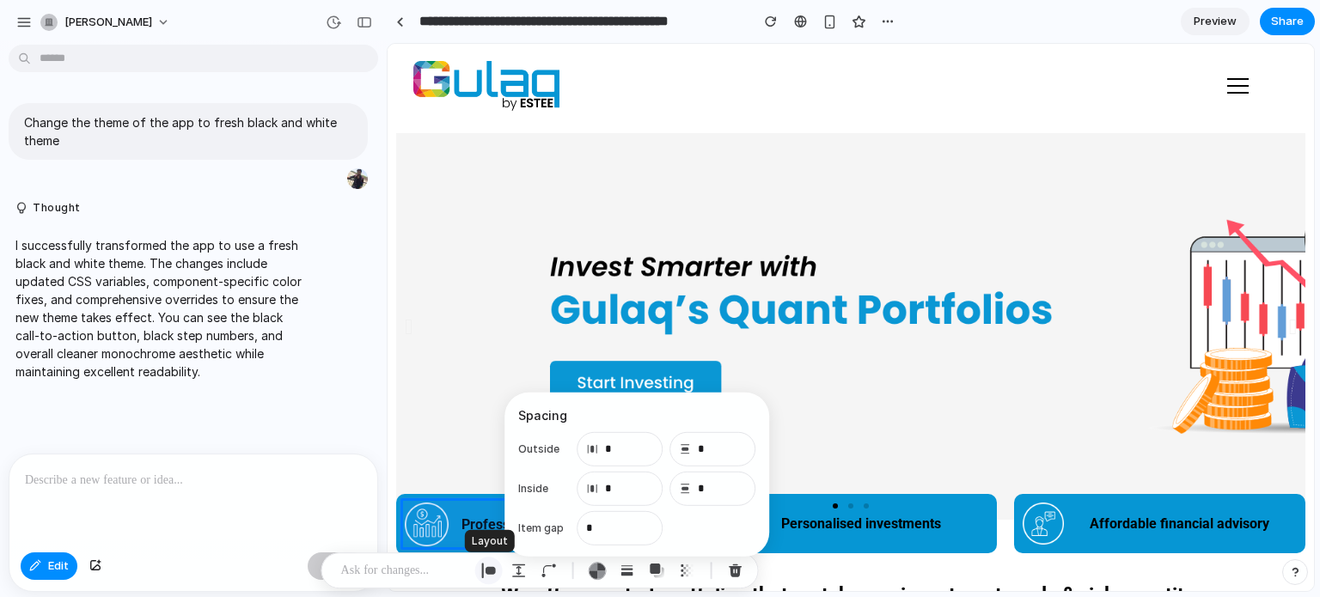
click at [494, 573] on div "button" at bounding box center [488, 570] width 15 height 15
select select "******"
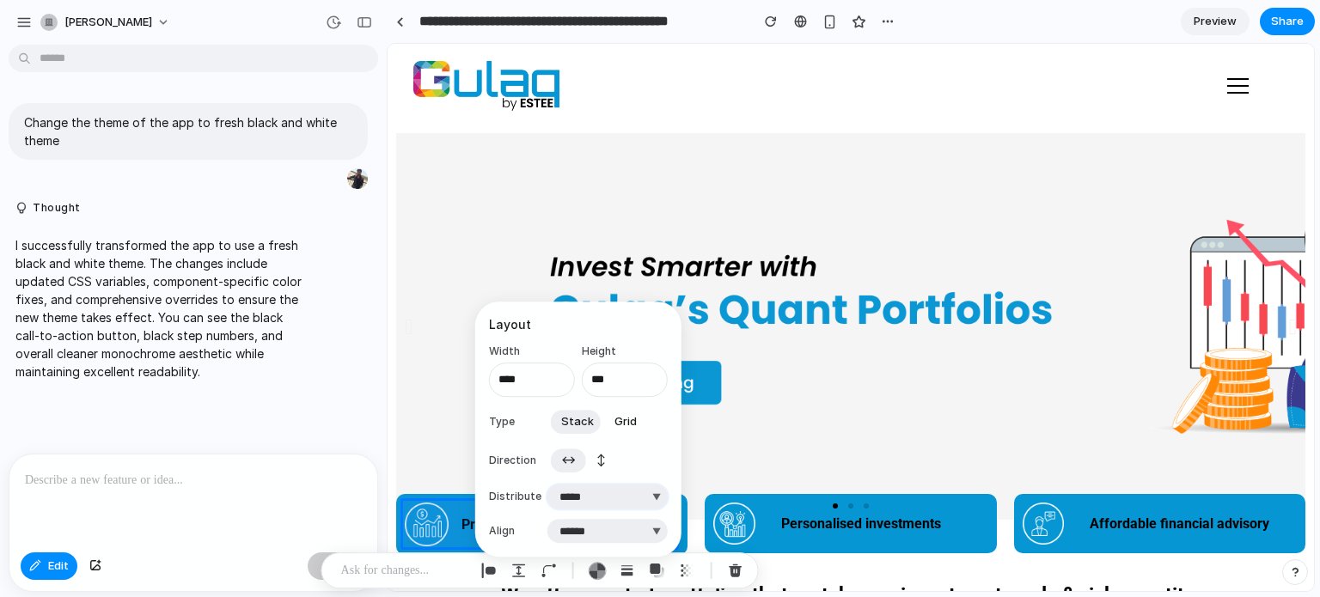
click at [616, 499] on select "**********" at bounding box center [608, 497] width 120 height 24
click at [567, 527] on select "***** ****** *** *******" at bounding box center [608, 531] width 120 height 24
click at [538, 524] on label "Align" at bounding box center [515, 531] width 52 height 15
click at [597, 461] on span "↕" at bounding box center [601, 460] width 9 height 17
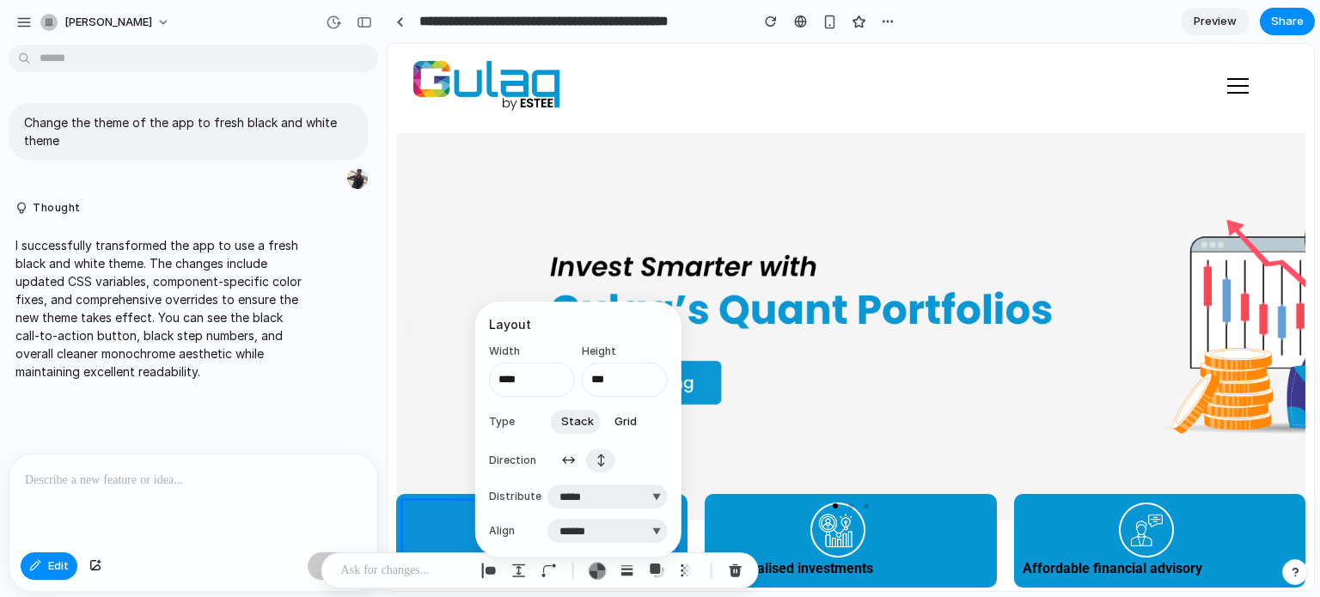
click at [597, 461] on span "↕" at bounding box center [601, 460] width 9 height 17
click at [574, 467] on span "↔" at bounding box center [568, 460] width 15 height 17
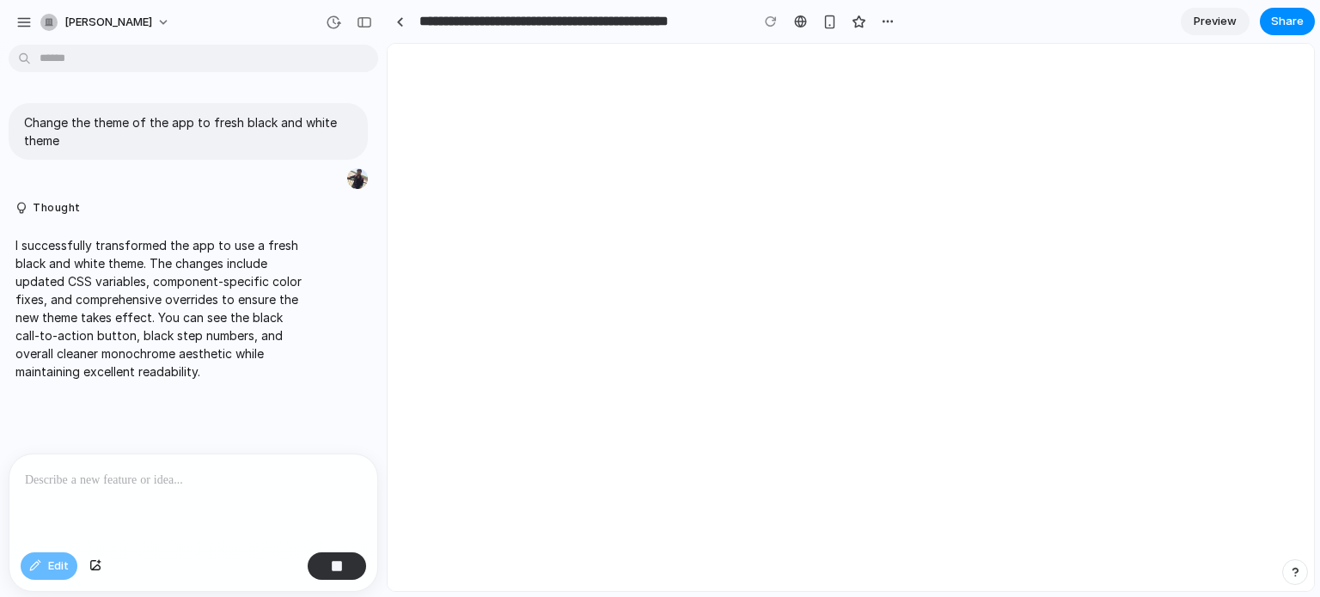
click at [745, 44] on html at bounding box center [851, 44] width 927 height 0
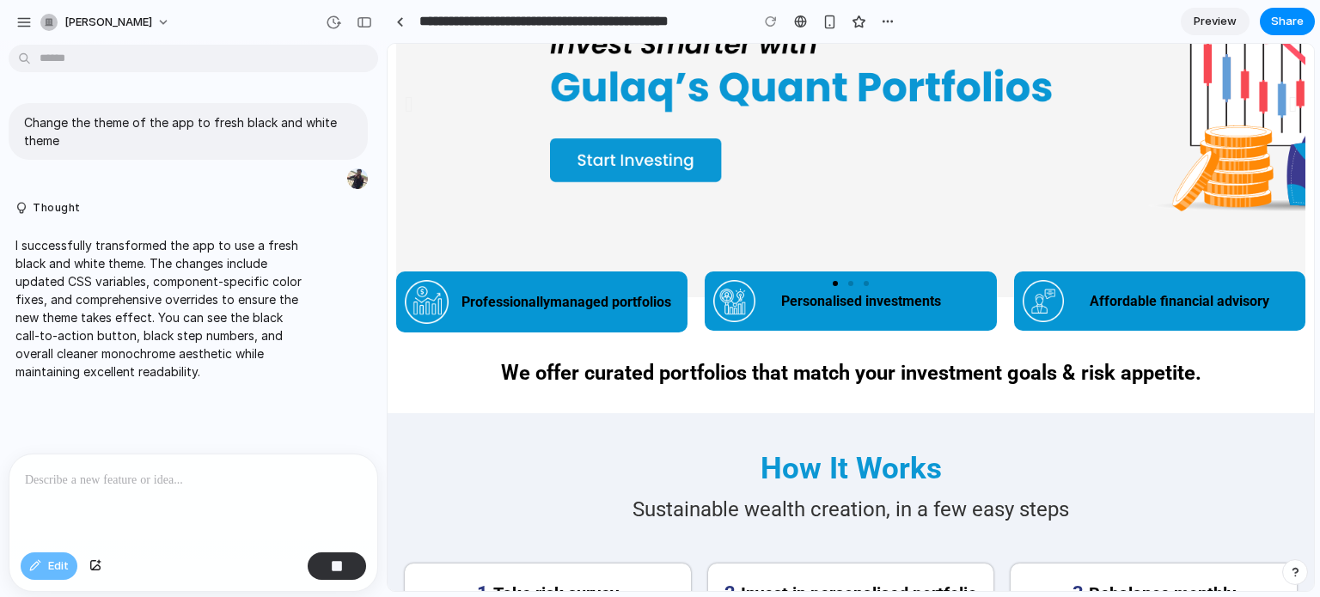
scroll to position [224, 0]
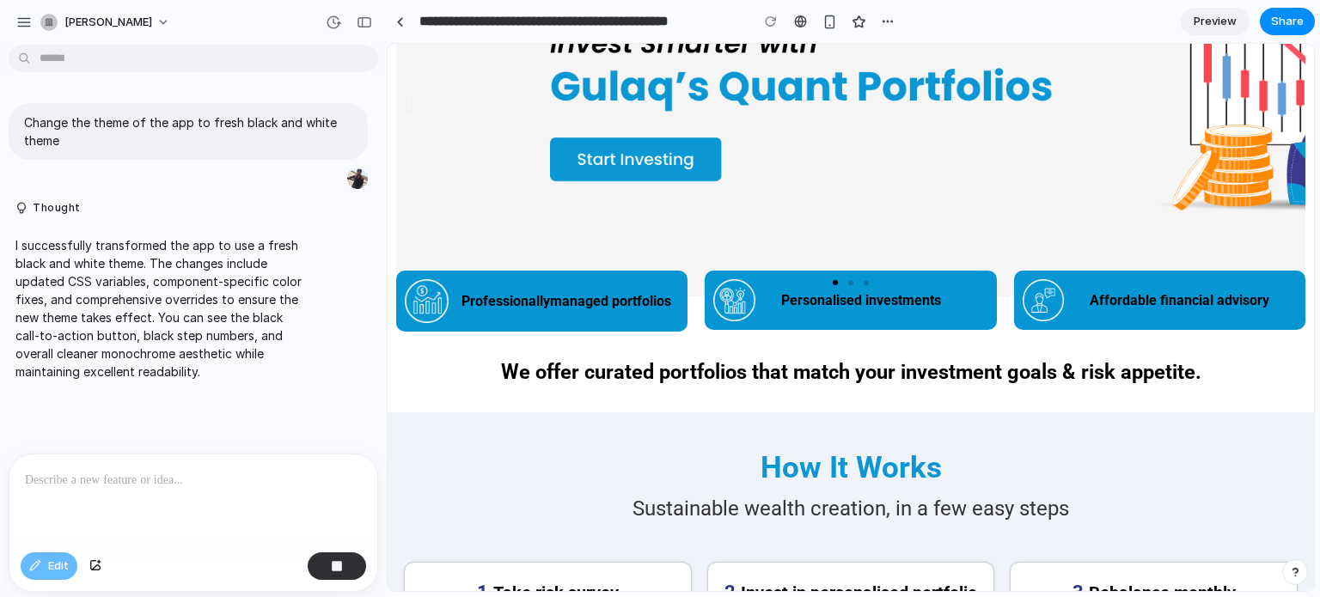
click at [475, 203] on link at bounding box center [1041, 103] width 1290 height 387
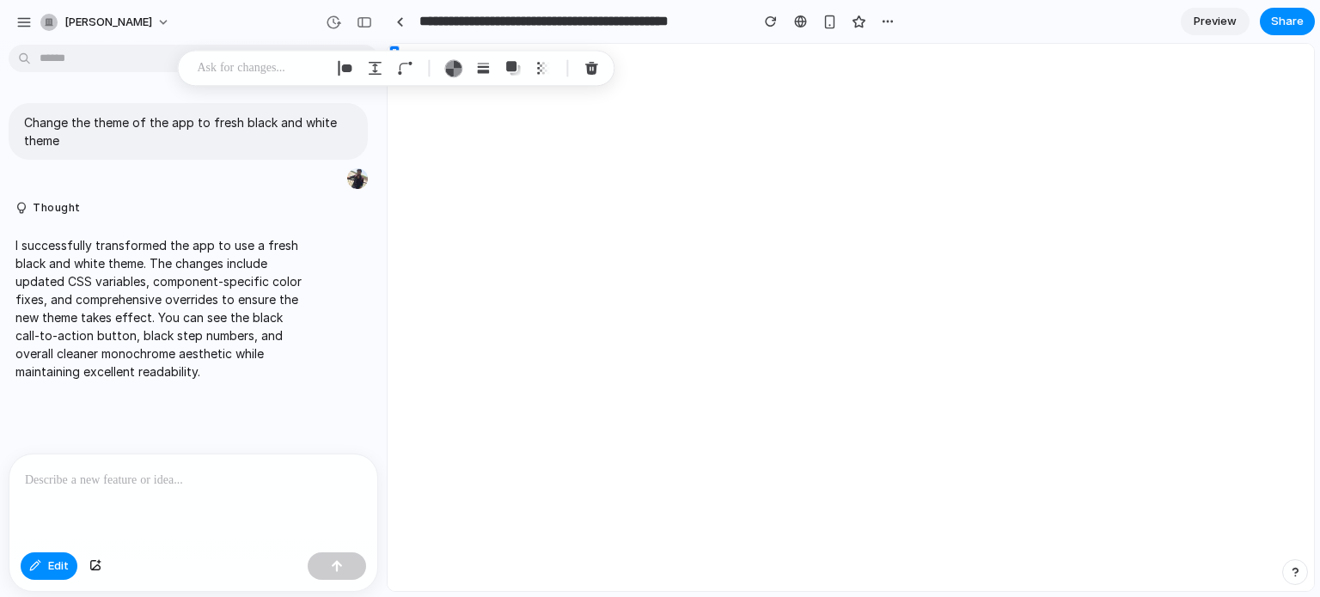
scroll to position [0, 0]
drag, startPoint x: 289, startPoint y: 173, endPoint x: 625, endPoint y: 224, distance: 340.1
click at [625, 224] on div at bounding box center [851, 318] width 927 height 548
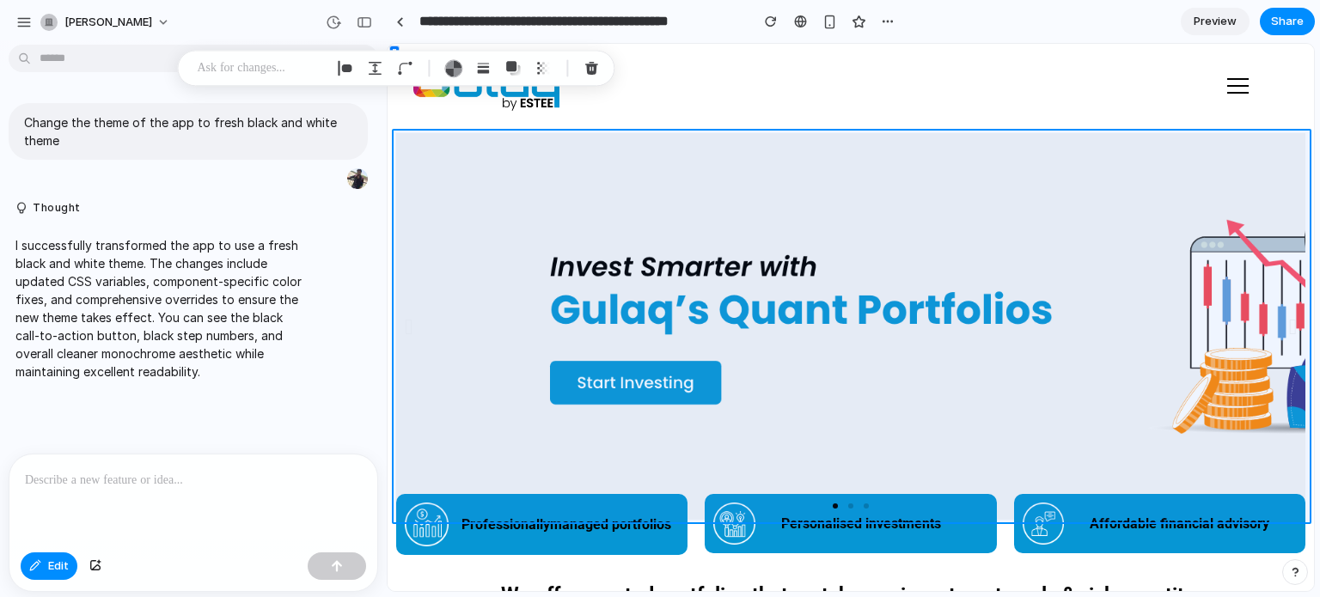
click at [1056, 297] on div at bounding box center [851, 318] width 927 height 548
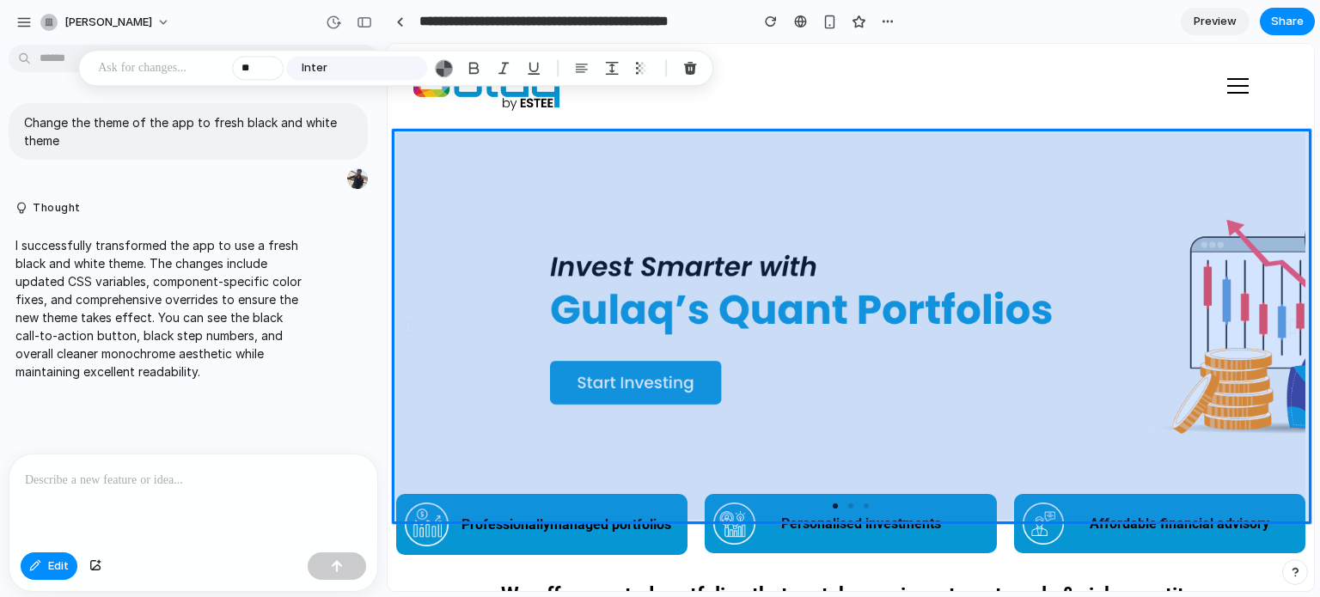
type input "**"
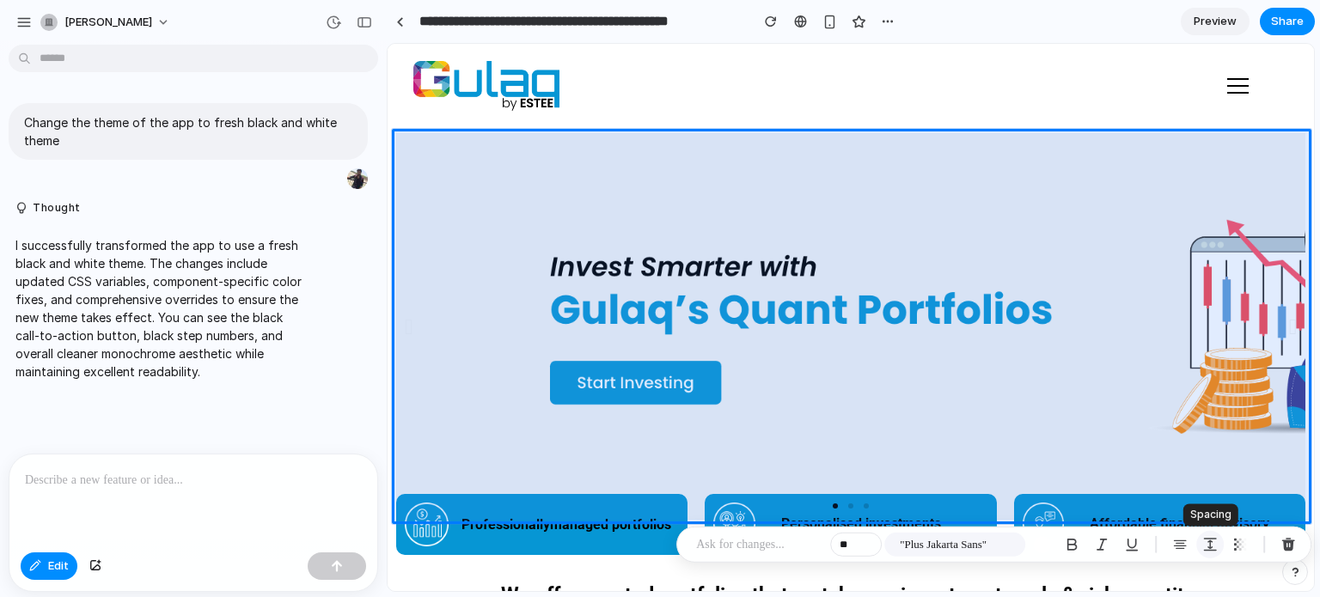
click at [1211, 540] on div "button" at bounding box center [1210, 544] width 15 height 15
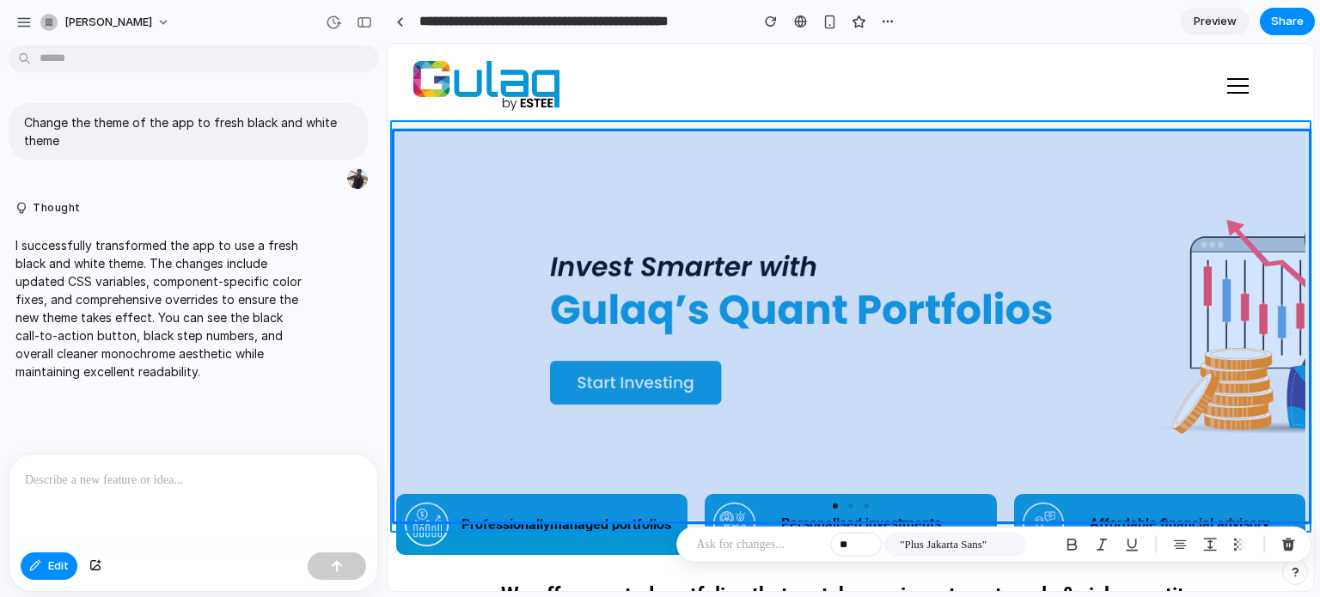
click at [391, 136] on div at bounding box center [851, 318] width 927 height 548
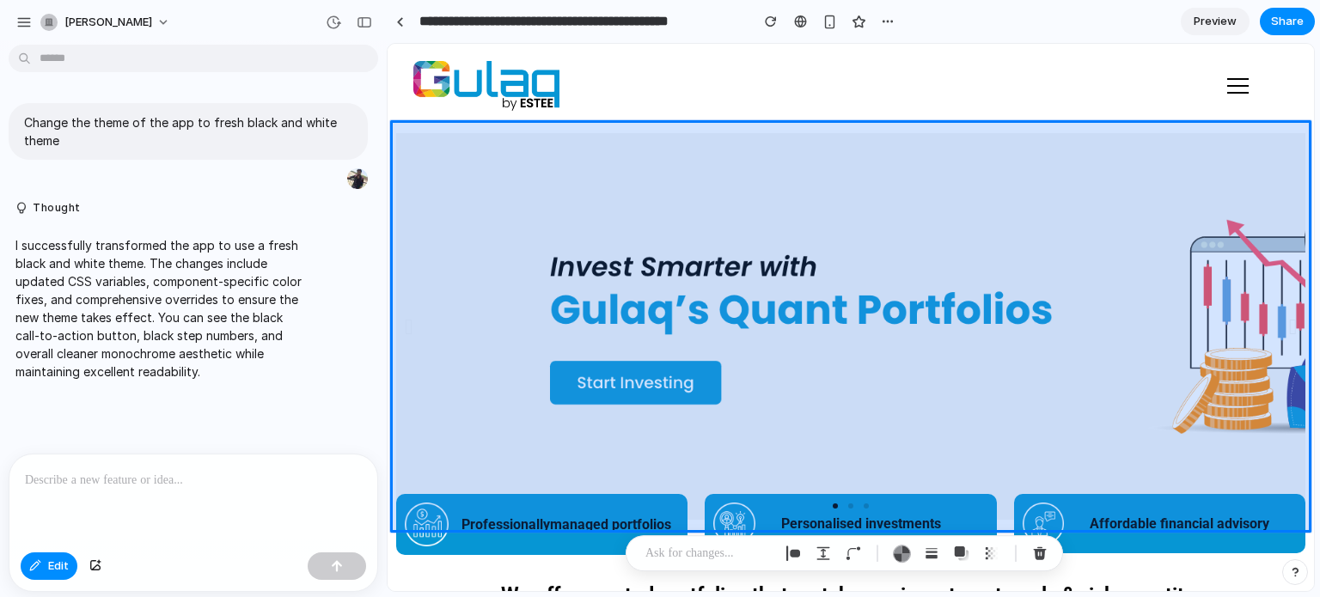
drag, startPoint x: 389, startPoint y: 531, endPoint x: 392, endPoint y: 370, distance: 161.6
click at [392, 370] on div at bounding box center [851, 318] width 927 height 548
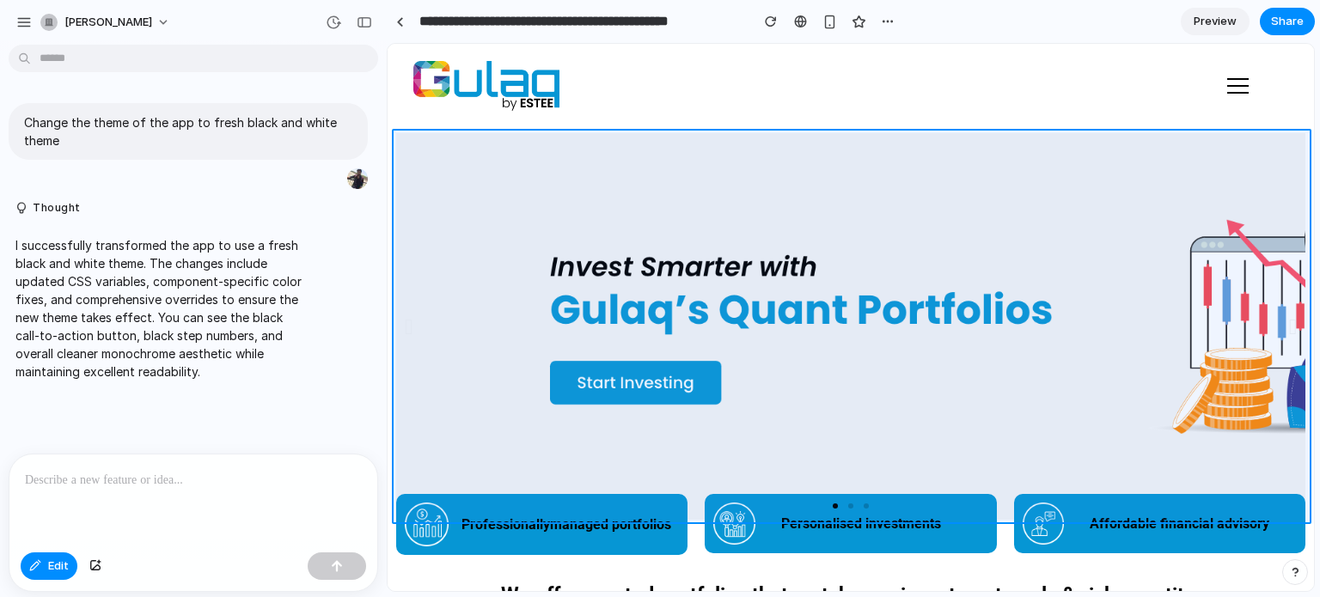
click at [402, 231] on div at bounding box center [851, 318] width 927 height 548
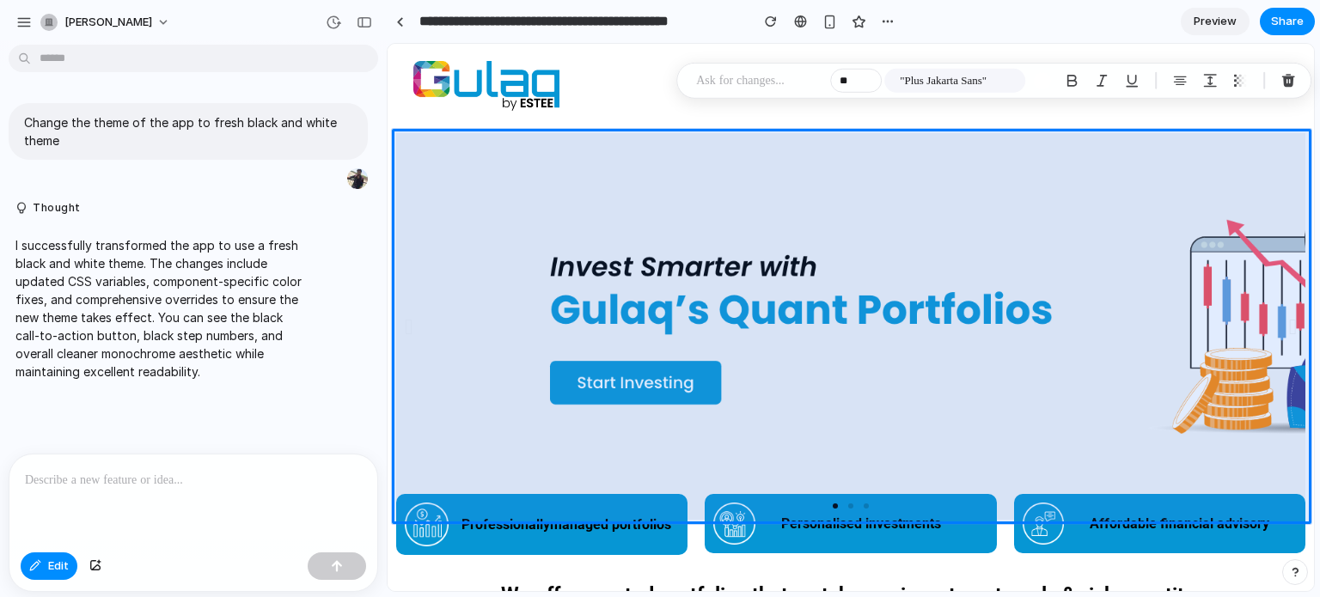
click at [737, 78] on p at bounding box center [759, 80] width 127 height 21
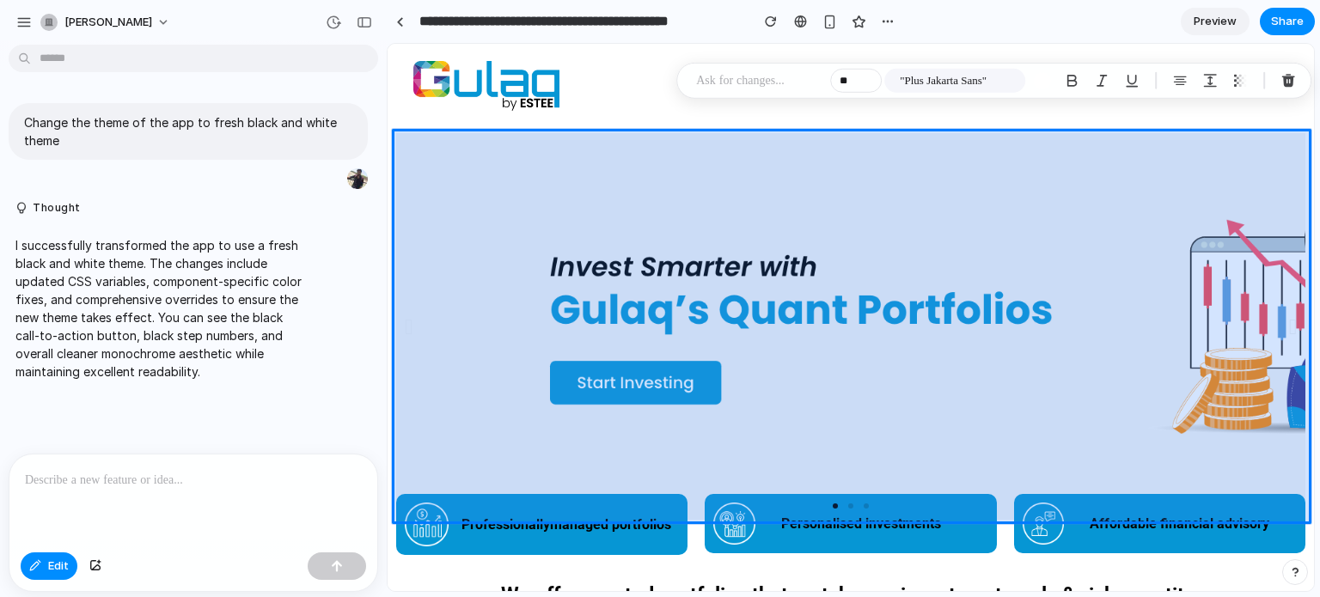
click at [463, 347] on div at bounding box center [851, 318] width 927 height 548
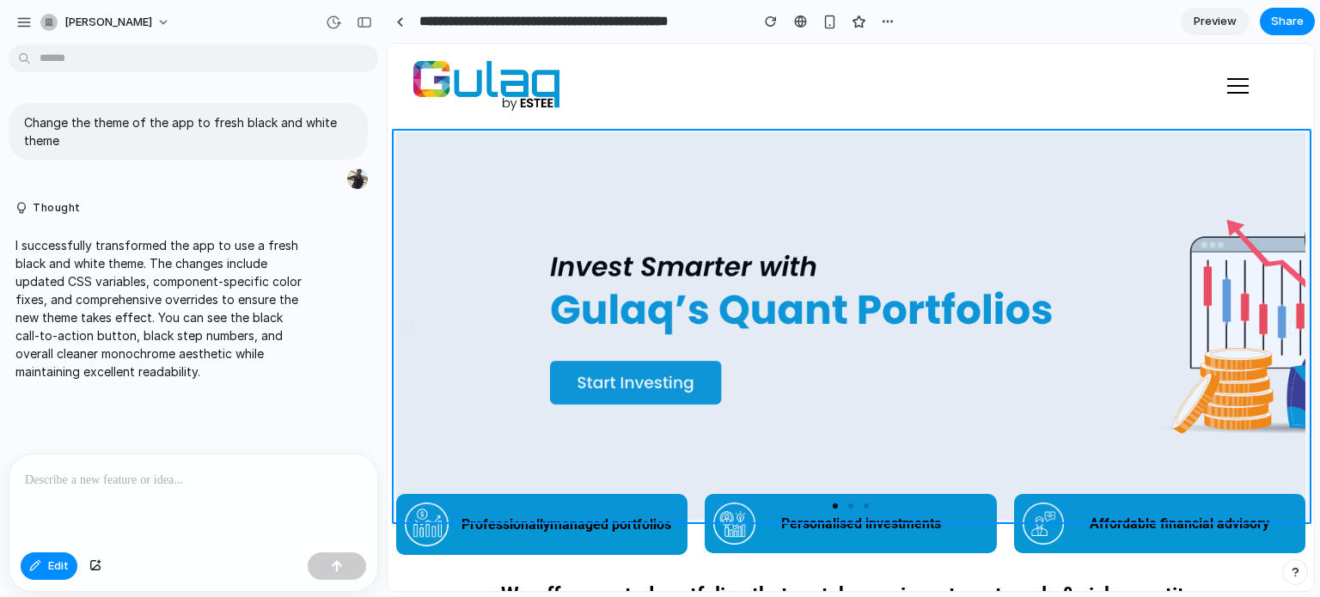
click at [1154, 144] on div at bounding box center [851, 318] width 927 height 548
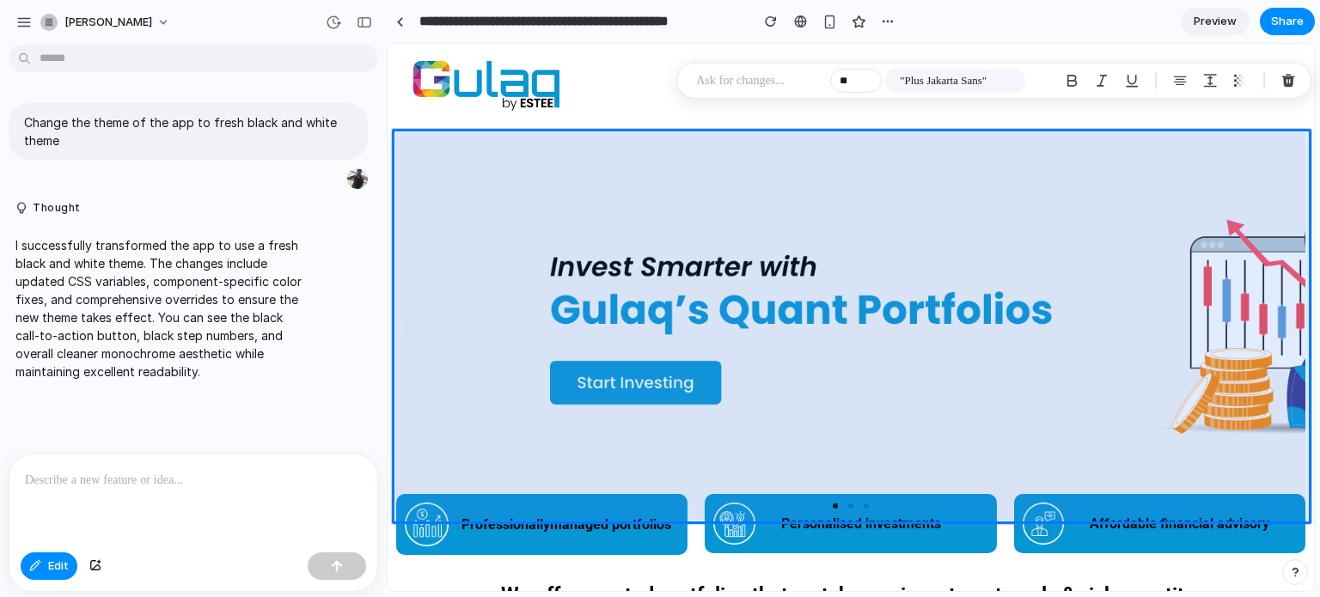
click at [756, 80] on p at bounding box center [759, 80] width 127 height 21
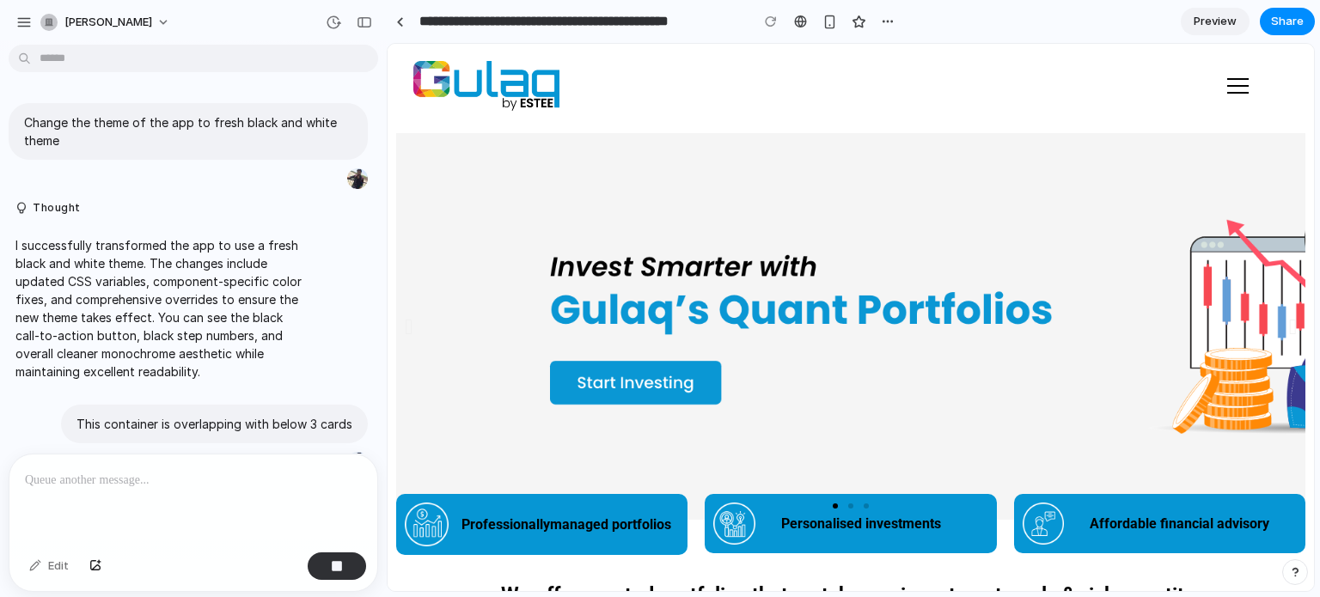
scroll to position [72, 0]
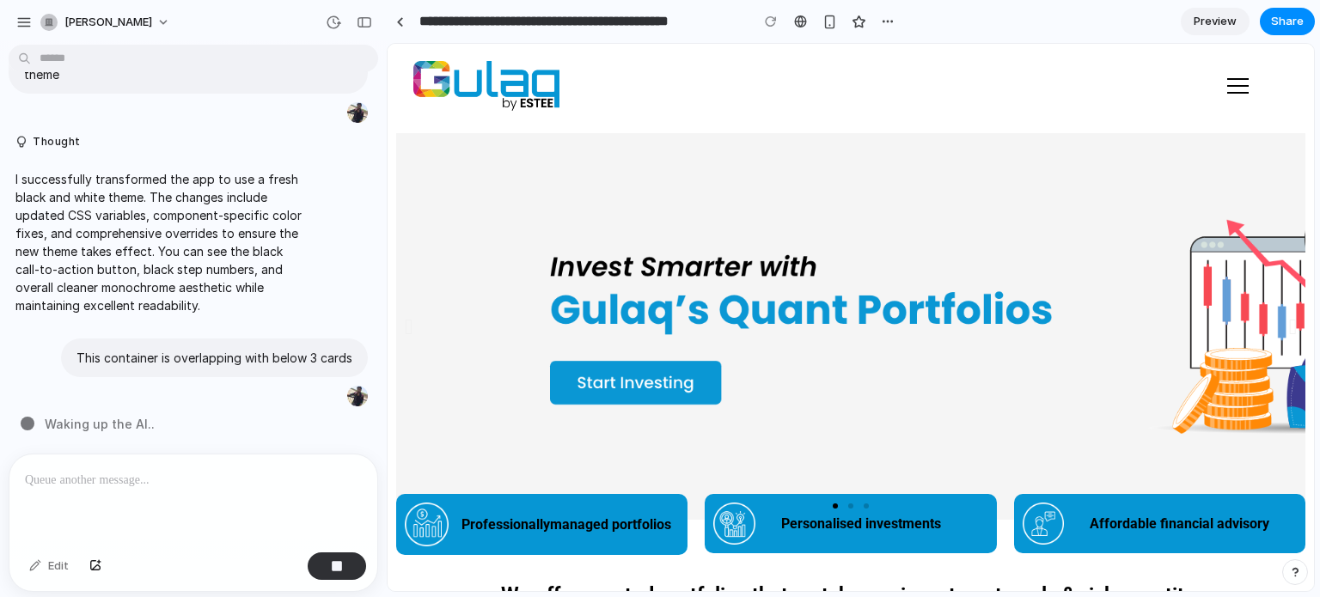
click at [113, 326] on div "Change the theme of the app to fresh black and white theme Thought I successful…" at bounding box center [188, 215] width 377 height 385
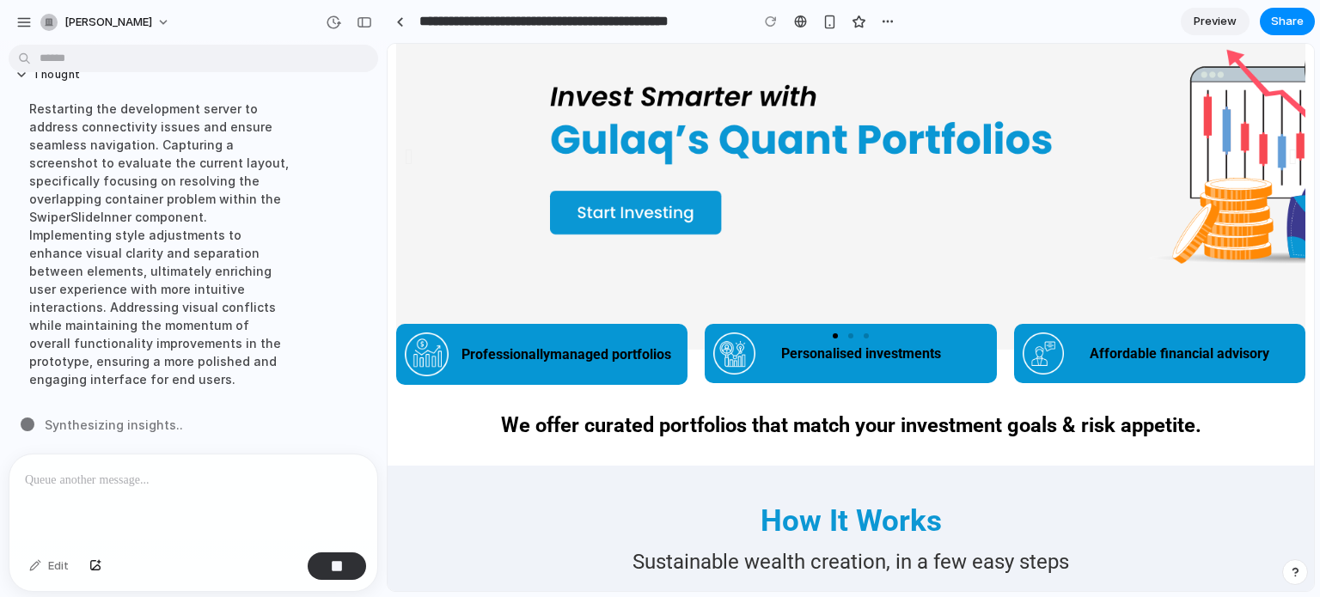
scroll to position [423, 0]
click at [318, 291] on div "Thought Restarting the development server to address connectivity issues and en…" at bounding box center [188, 233] width 359 height 352
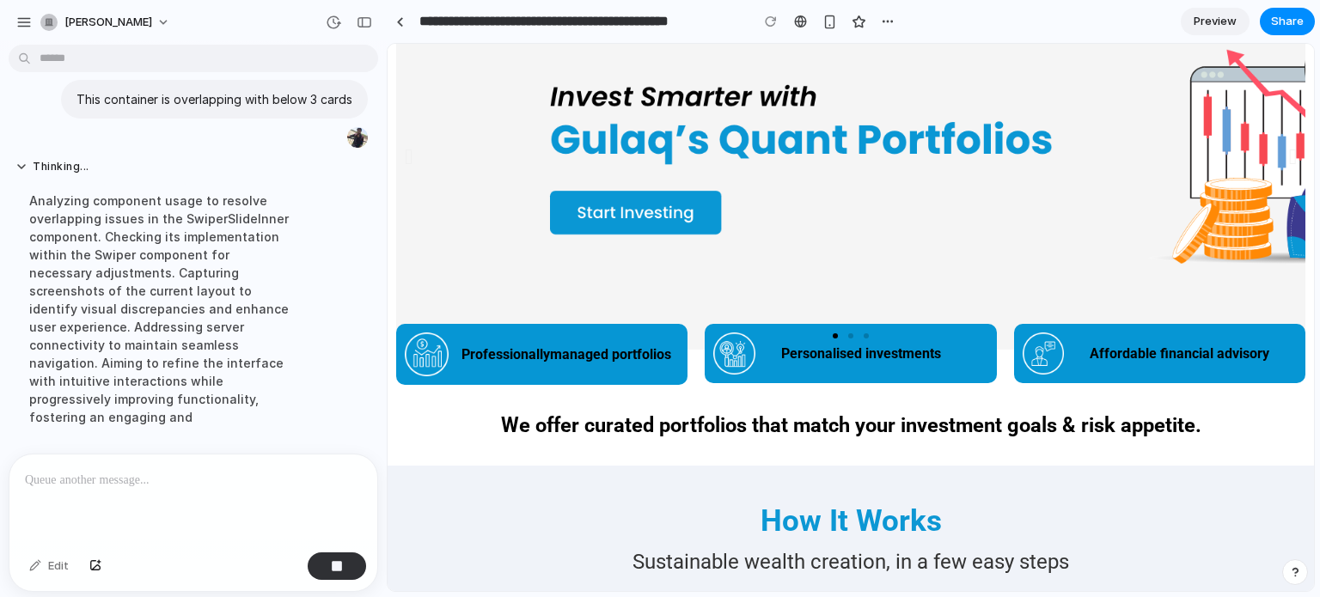
scroll to position [388, 0]
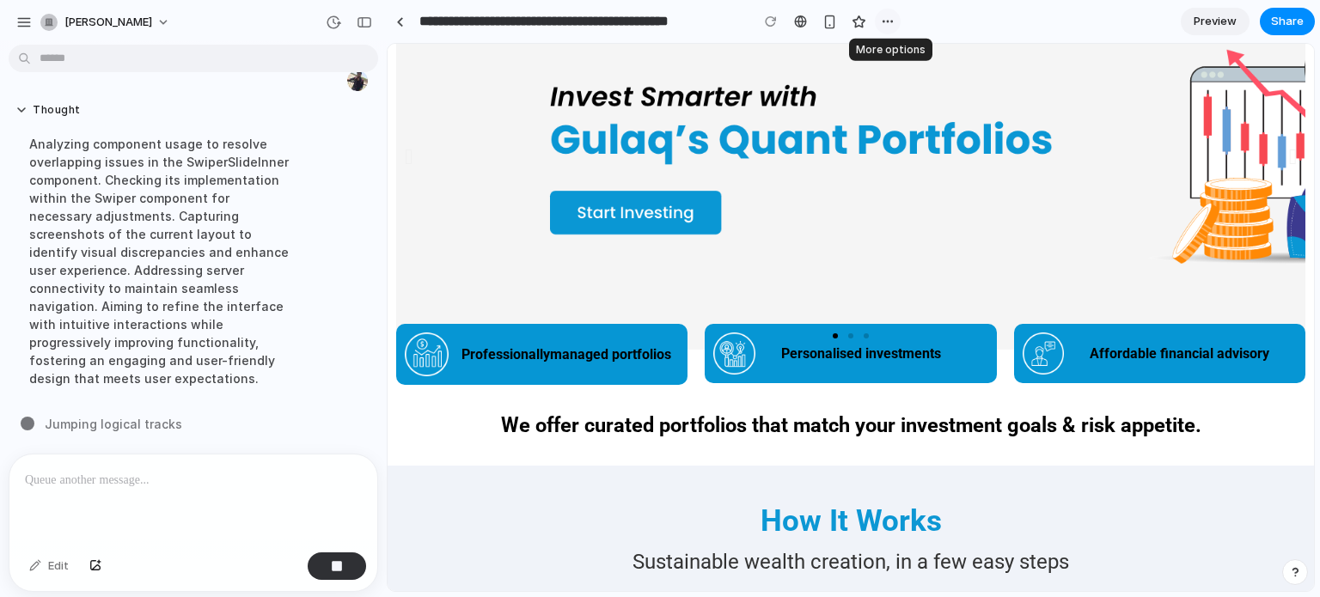
click at [895, 27] on button "button" at bounding box center [888, 22] width 26 height 26
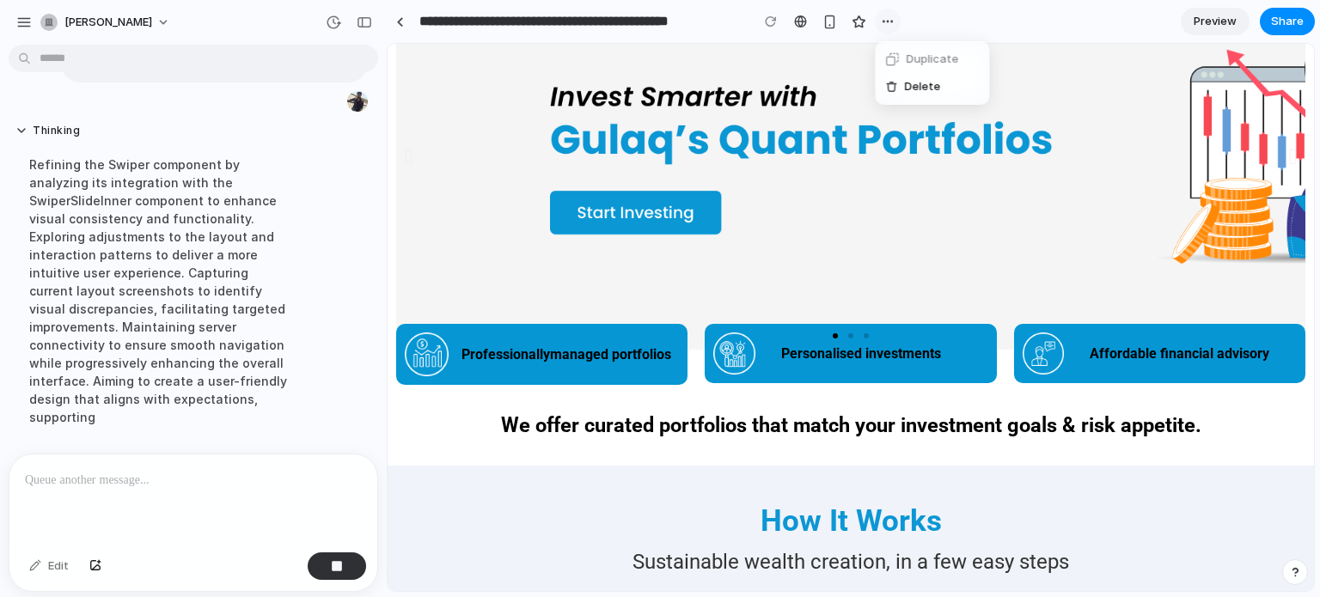
scroll to position [423, 0]
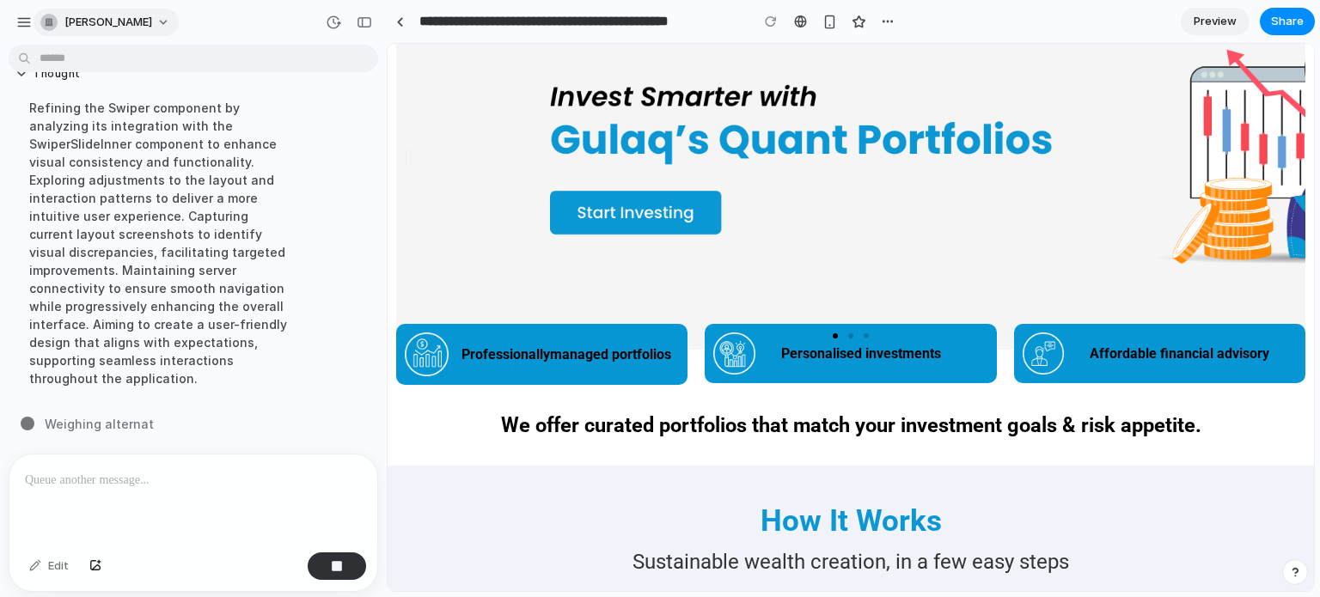
click at [117, 28] on span "[PERSON_NAME]" at bounding box center [108, 22] width 88 height 17
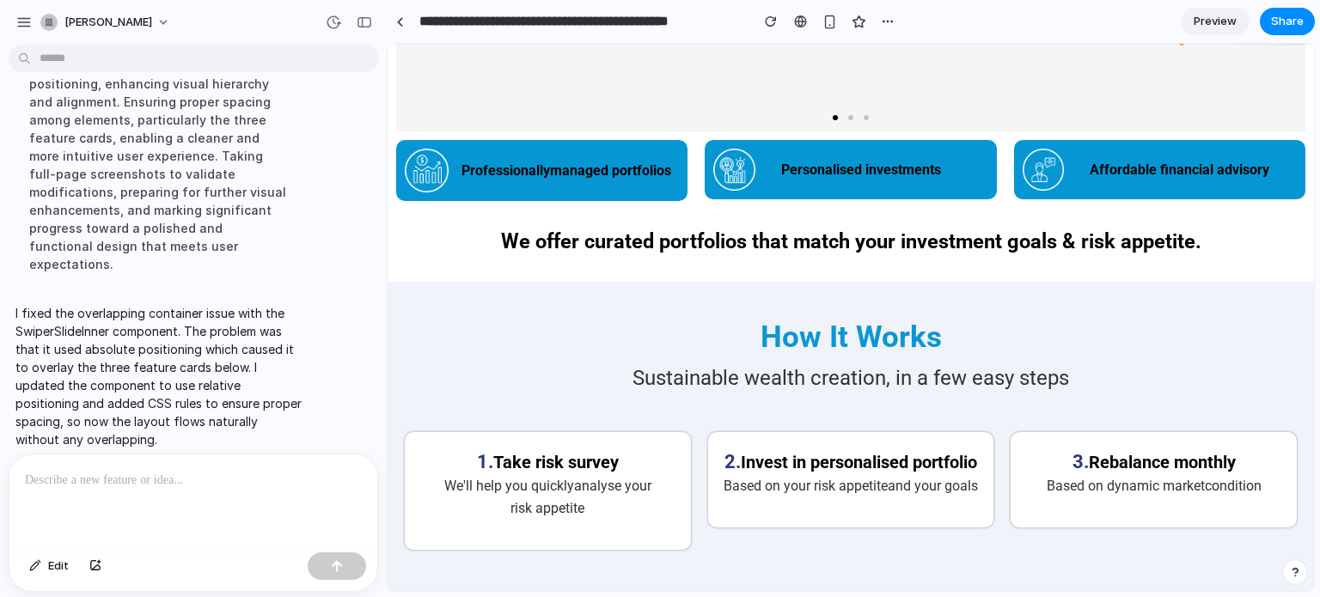
scroll to position [391, 0]
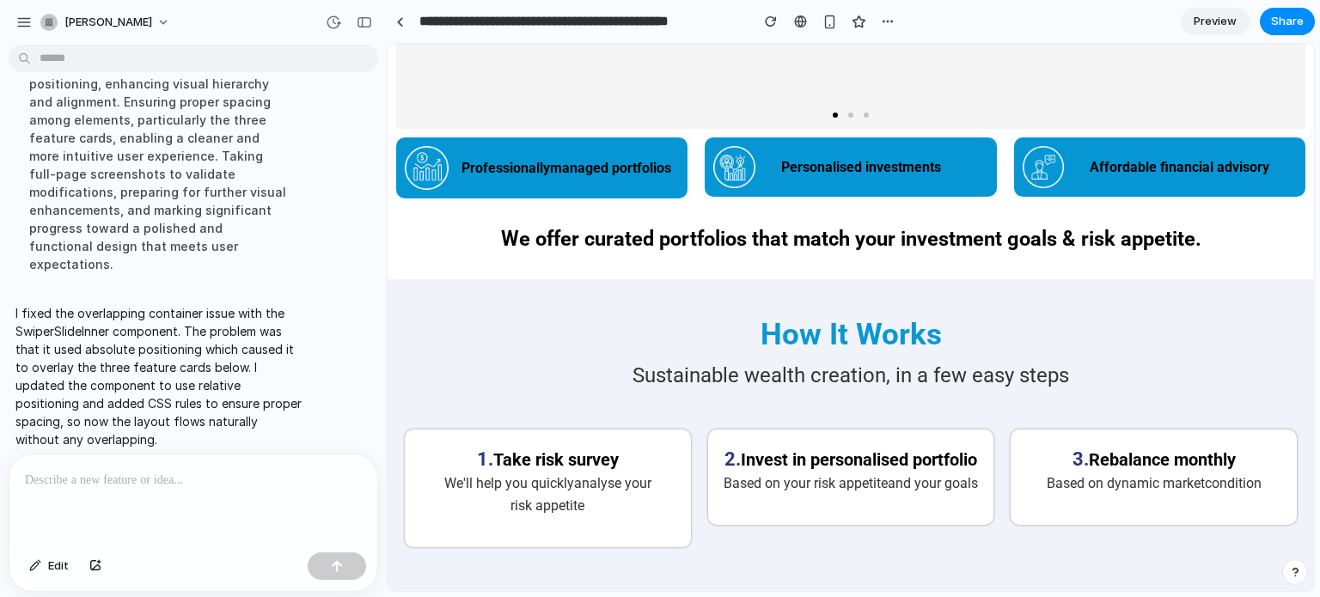
click at [221, 474] on p at bounding box center [193, 480] width 337 height 21
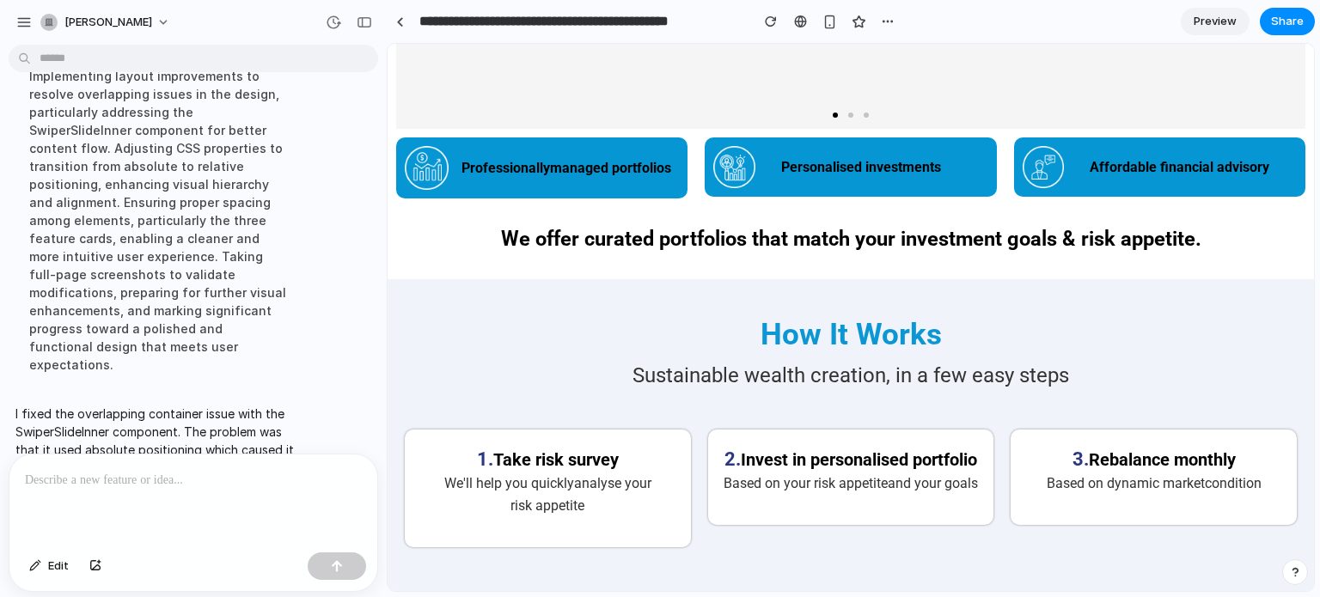
scroll to position [550, 0]
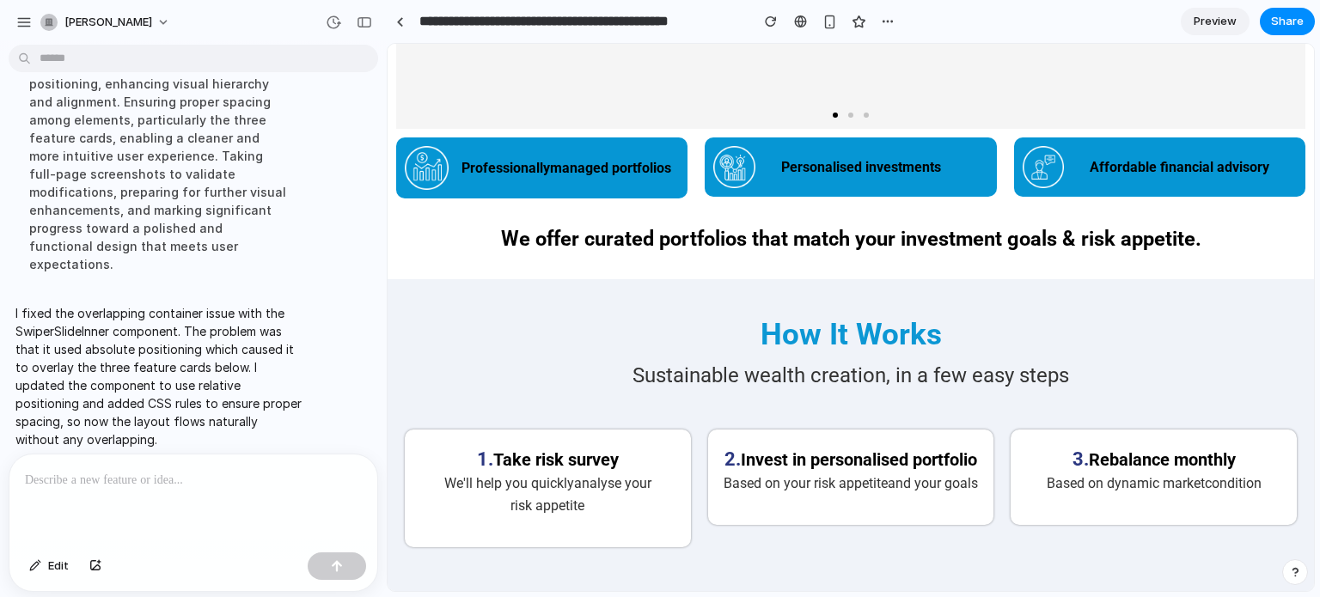
click at [144, 478] on p at bounding box center [193, 480] width 337 height 21
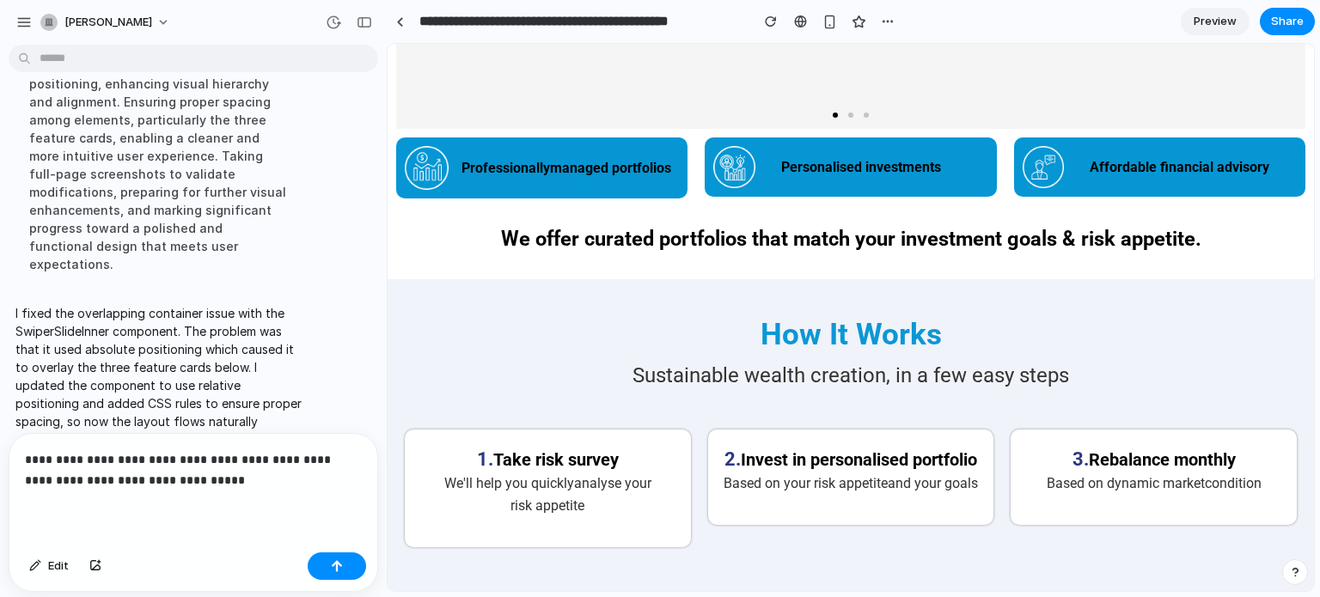
click at [244, 475] on p "**********" at bounding box center [190, 470] width 330 height 41
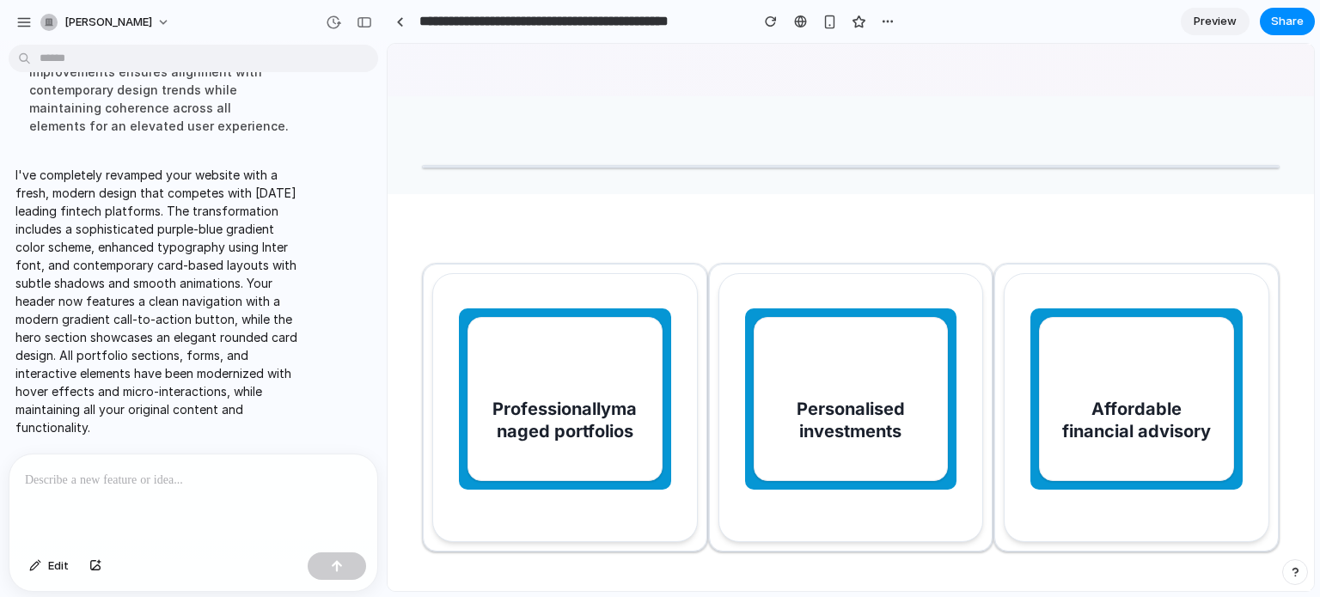
scroll to position [969, 0]
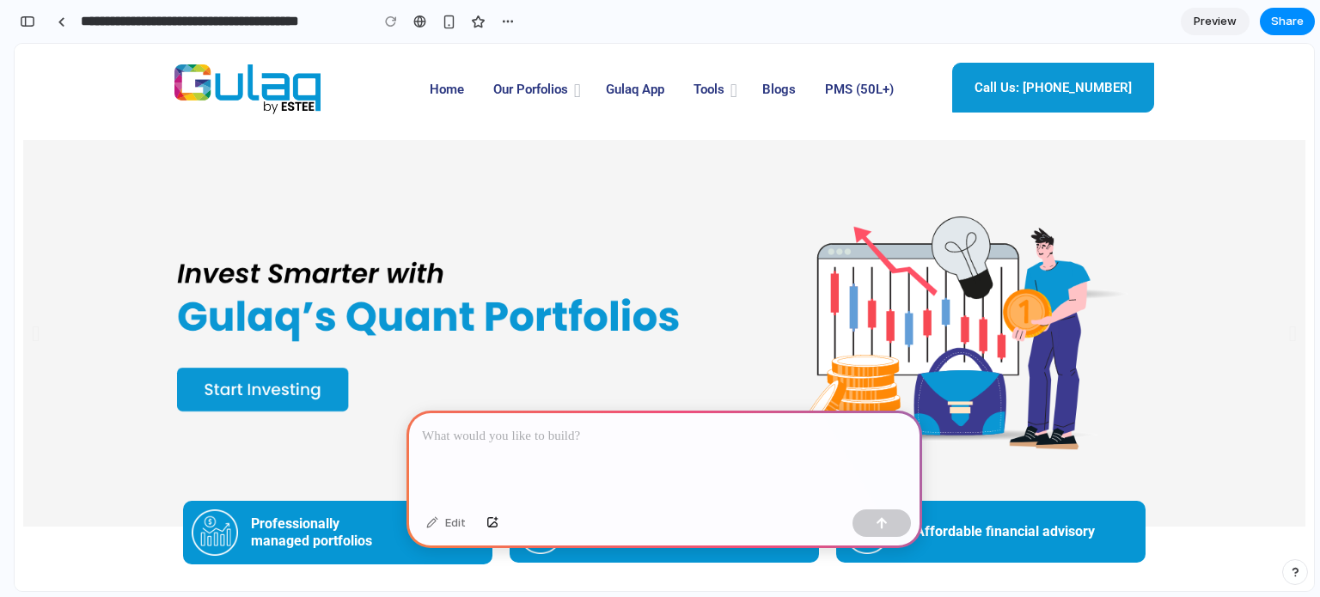
click at [539, 426] on p at bounding box center [664, 436] width 485 height 21
click at [450, 21] on div "button" at bounding box center [449, 22] width 15 height 15
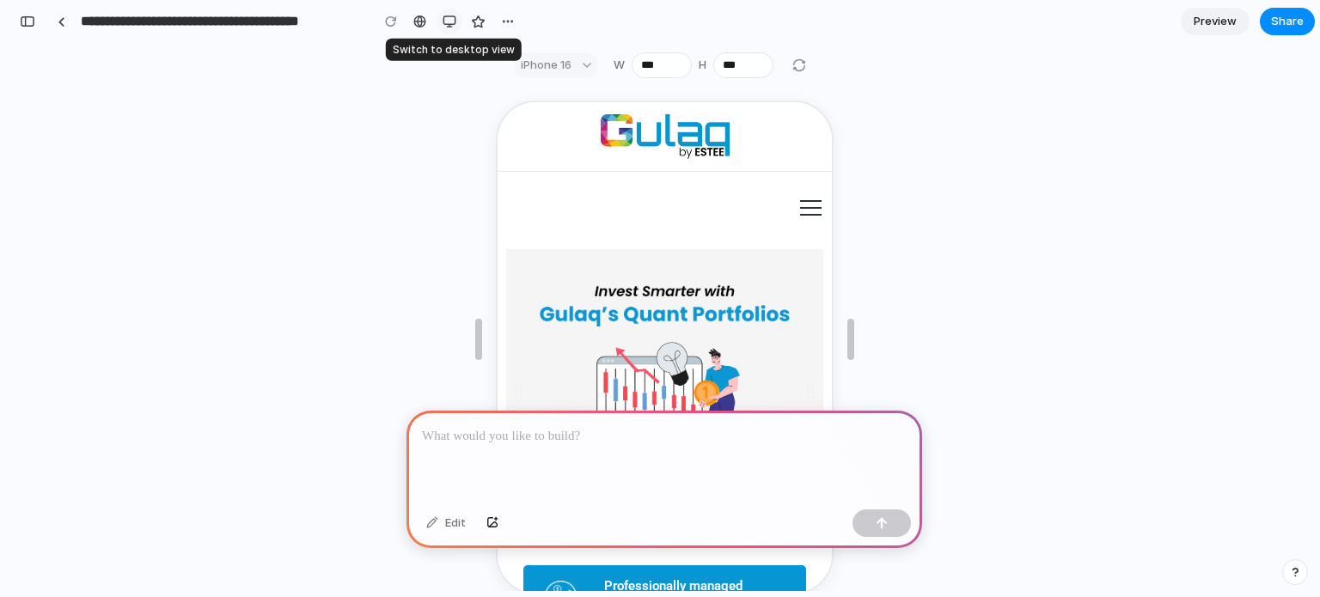
click at [447, 23] on div "button" at bounding box center [450, 22] width 14 height 14
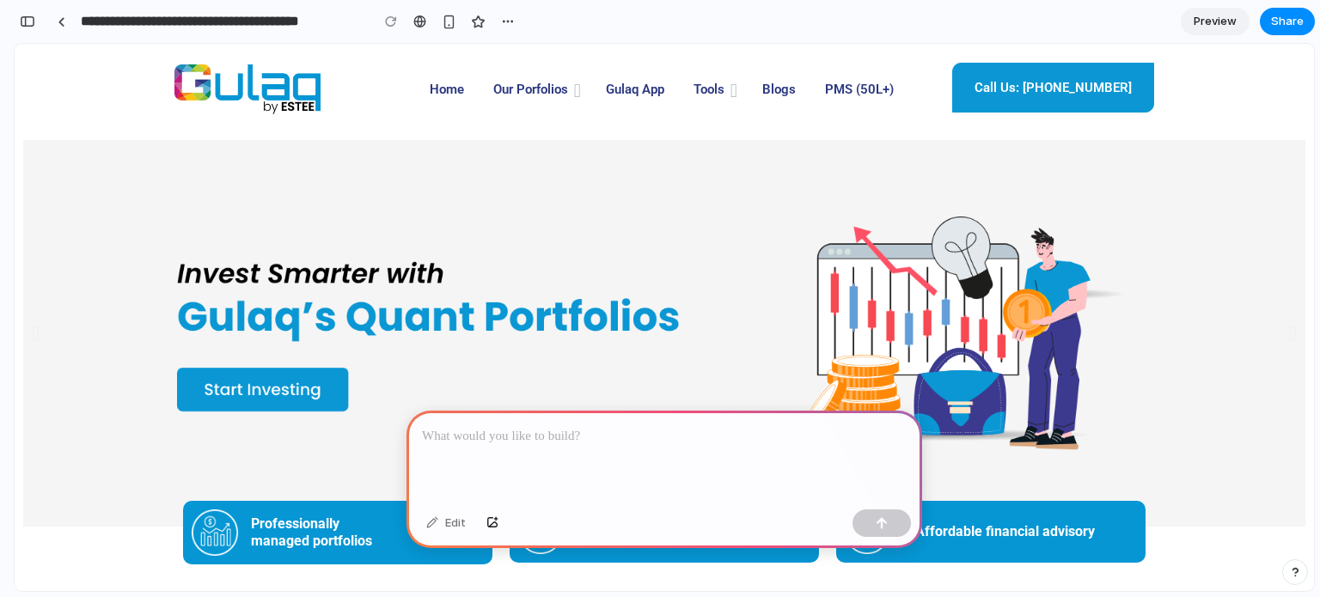
click at [544, 430] on p at bounding box center [664, 436] width 485 height 21
click at [491, 446] on div at bounding box center [665, 457] width 516 height 92
click at [885, 533] on button "button" at bounding box center [882, 524] width 58 height 28
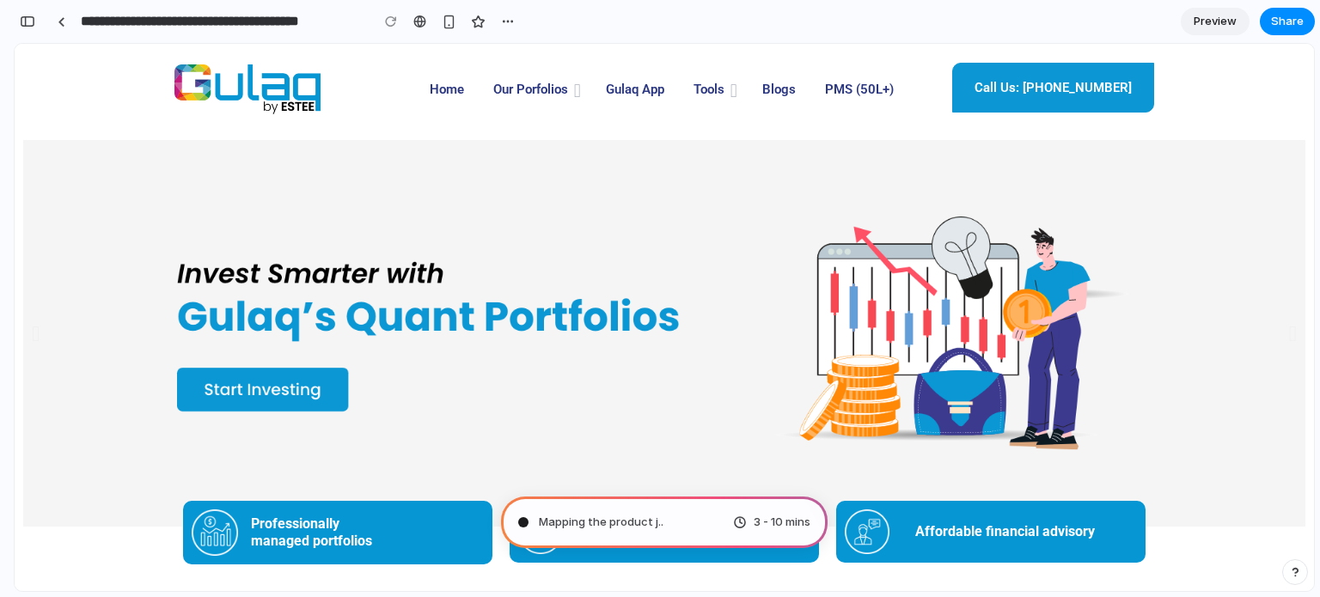
type input "**********"
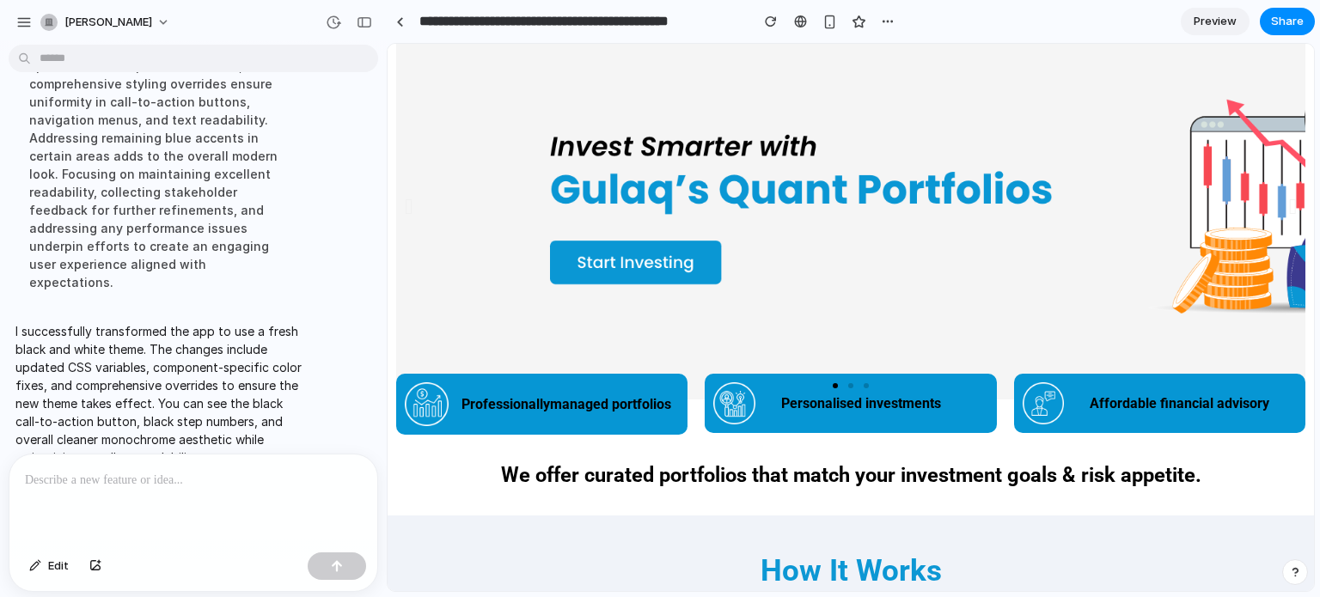
scroll to position [120, 0]
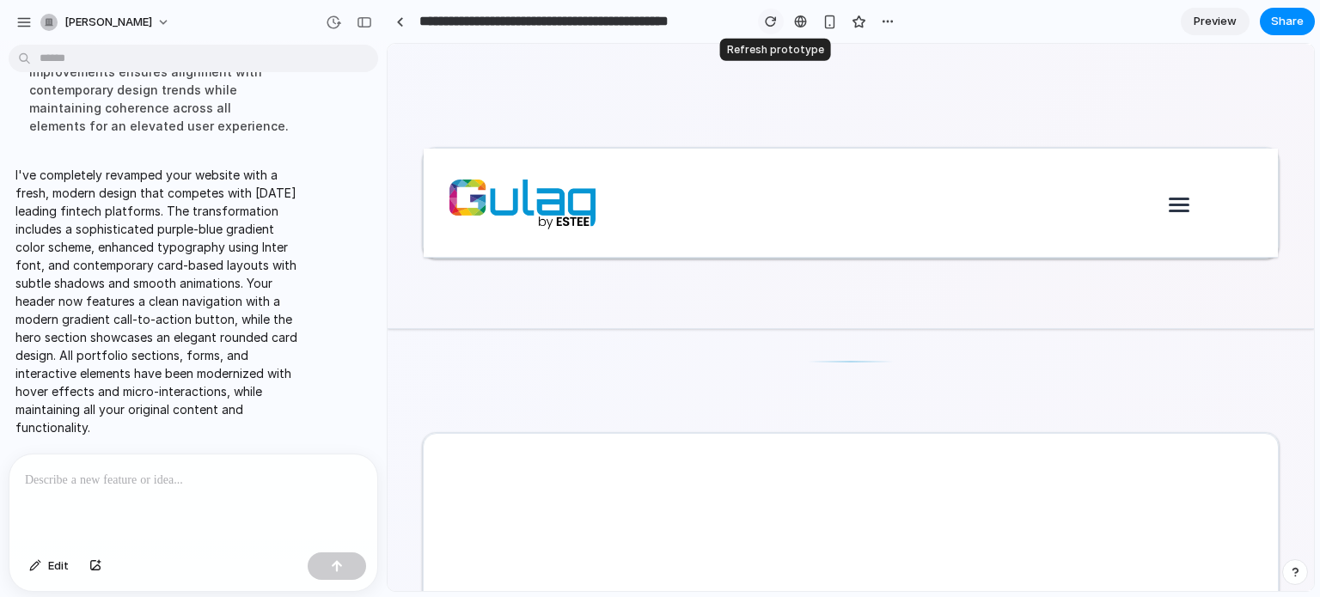
click at [773, 21] on div "button" at bounding box center [771, 21] width 12 height 12
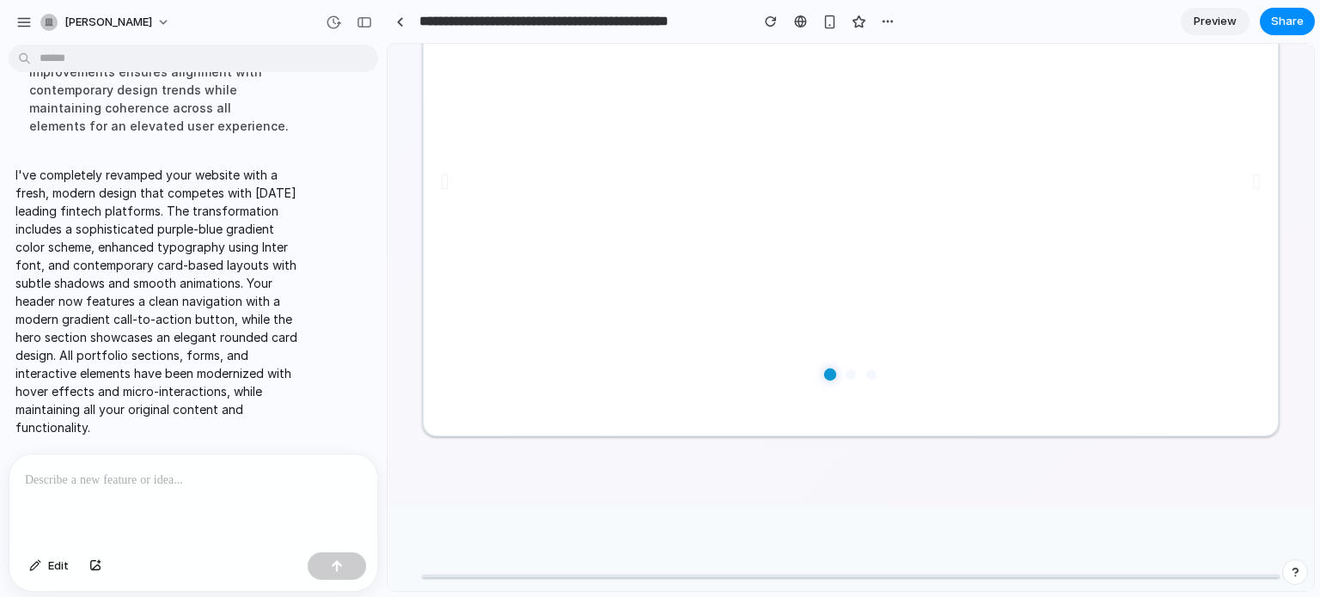
scroll to position [354, 0]
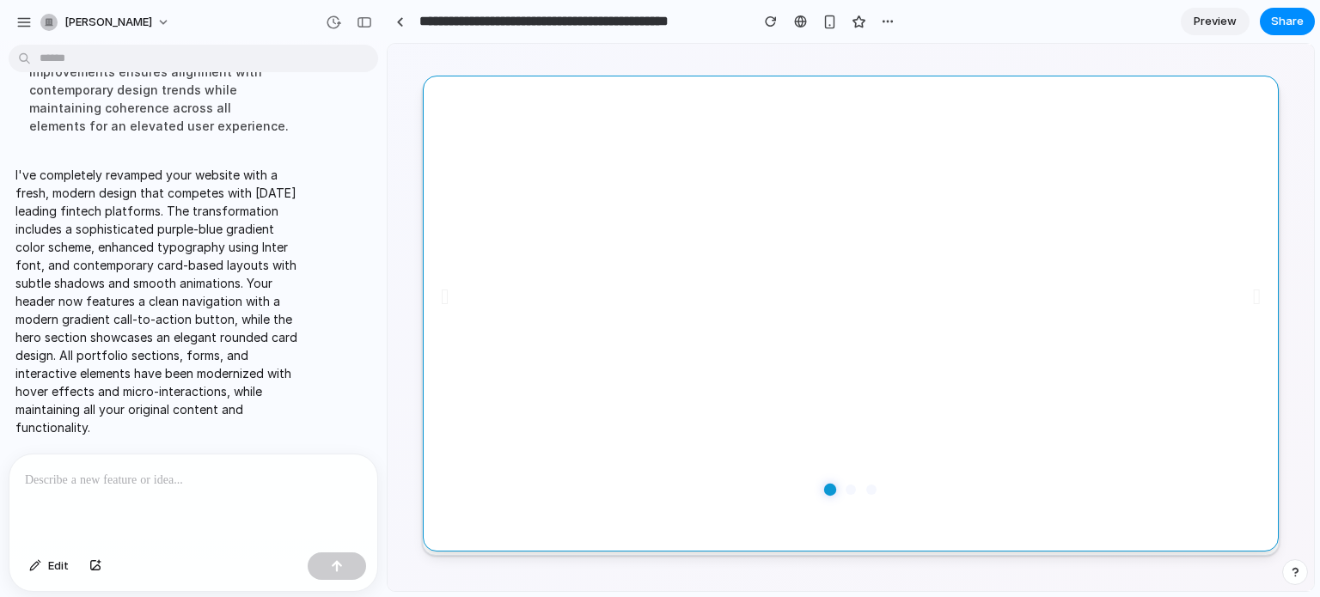
click at [846, 490] on span at bounding box center [851, 490] width 10 height 10
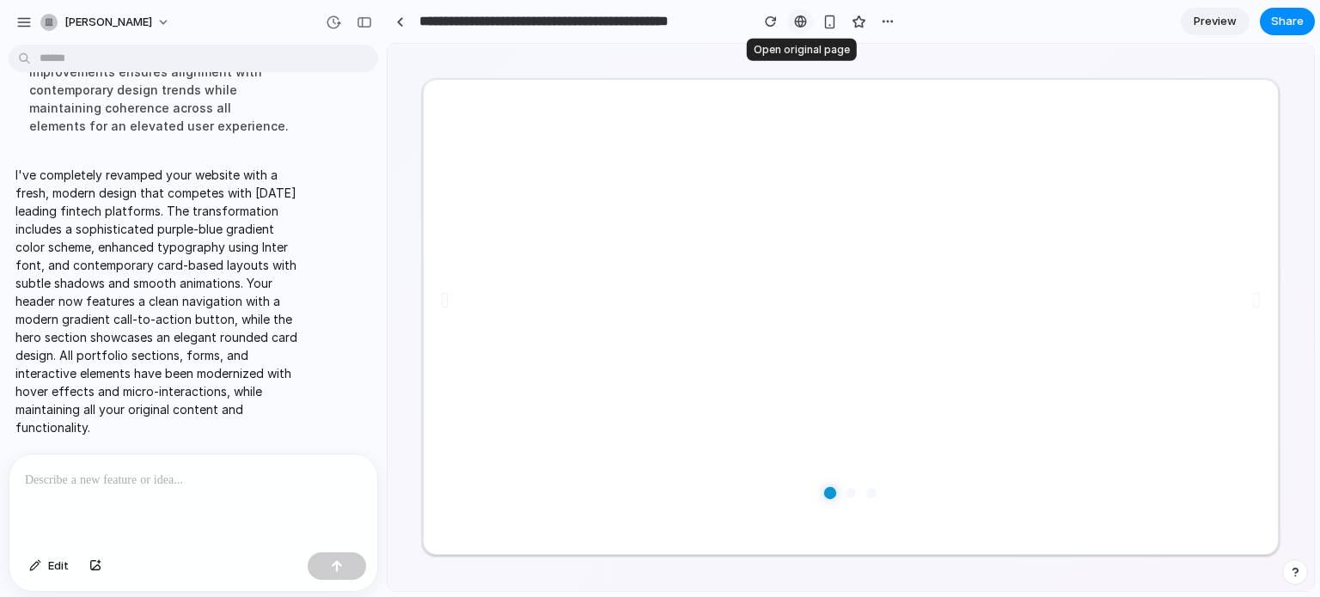
click at [809, 20] on link at bounding box center [800, 22] width 26 height 26
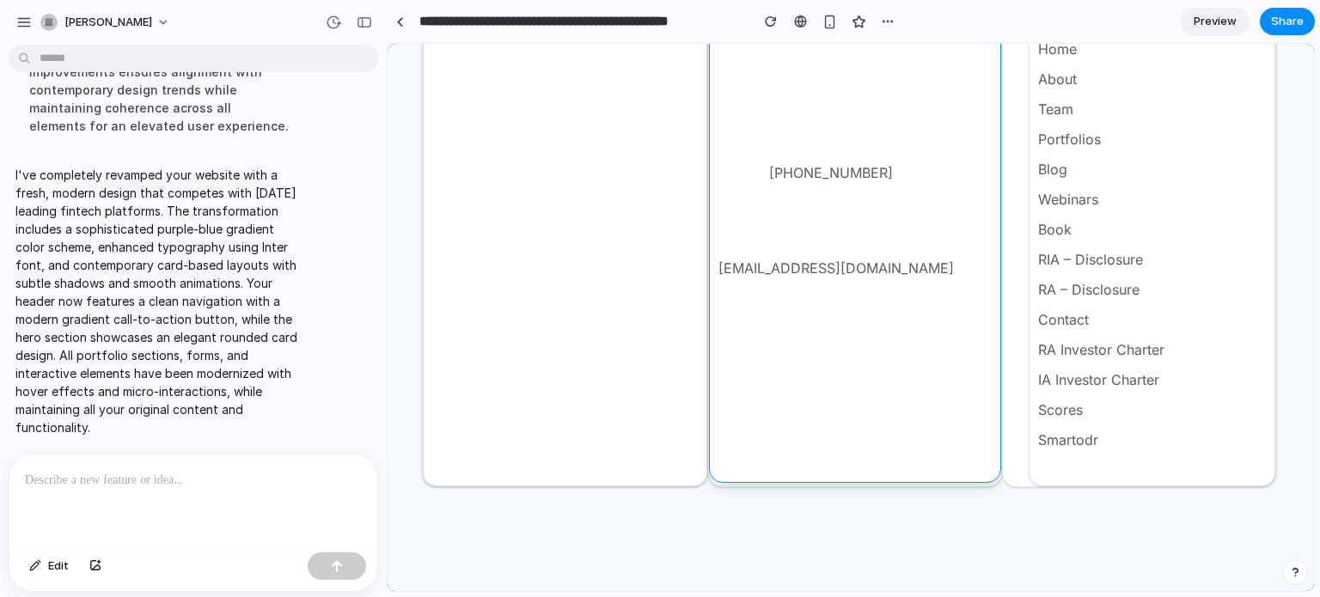
scroll to position [11932, 0]
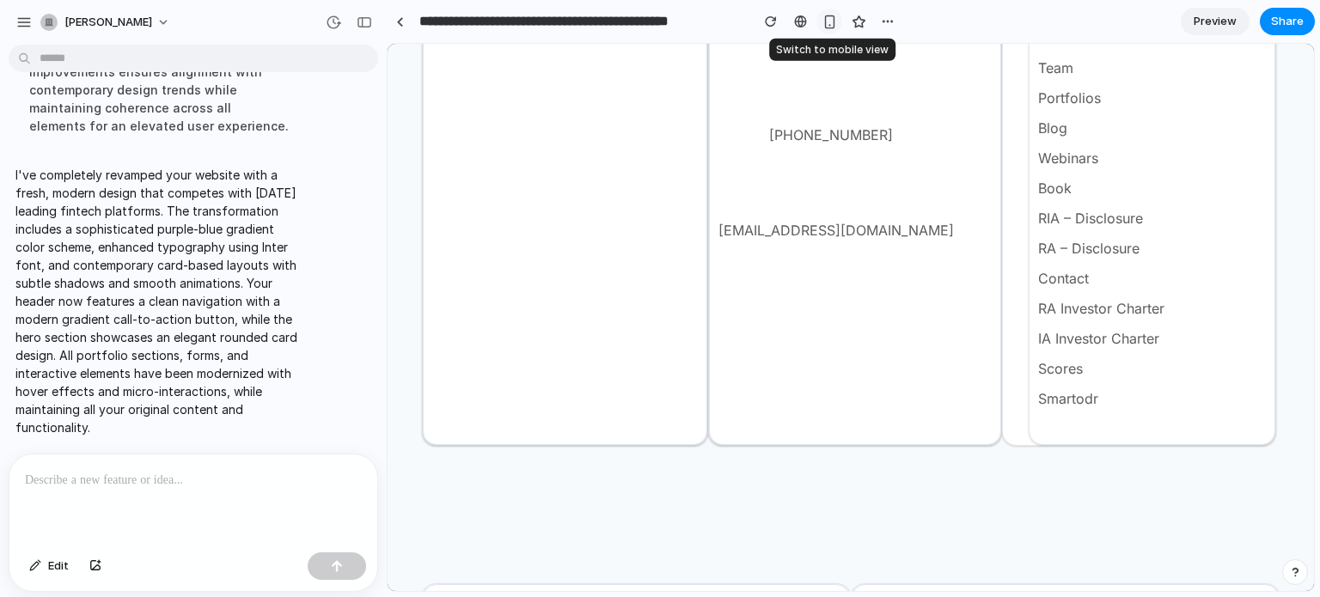
click at [834, 23] on div "button" at bounding box center [830, 22] width 15 height 15
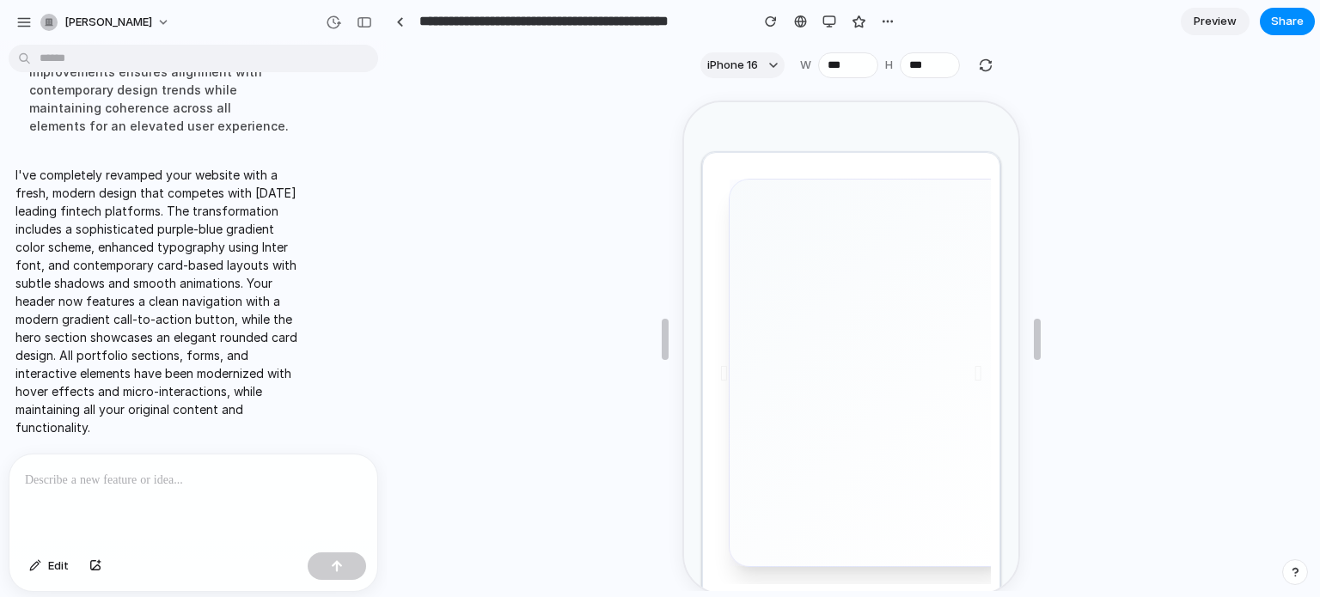
scroll to position [0, 0]
click at [991, 200] on ul at bounding box center [977, 384] width 64 height 371
click at [986, 201] on ul at bounding box center [977, 384] width 64 height 371
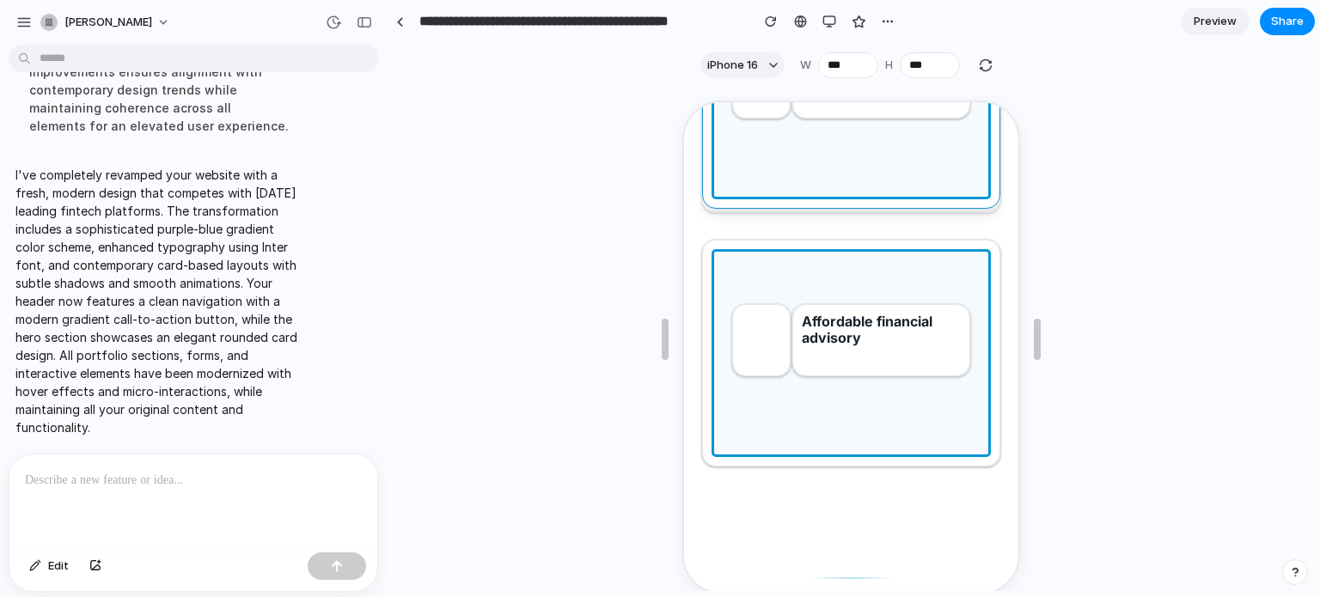
scroll to position [1227, 0]
